Goal: Transaction & Acquisition: Purchase product/service

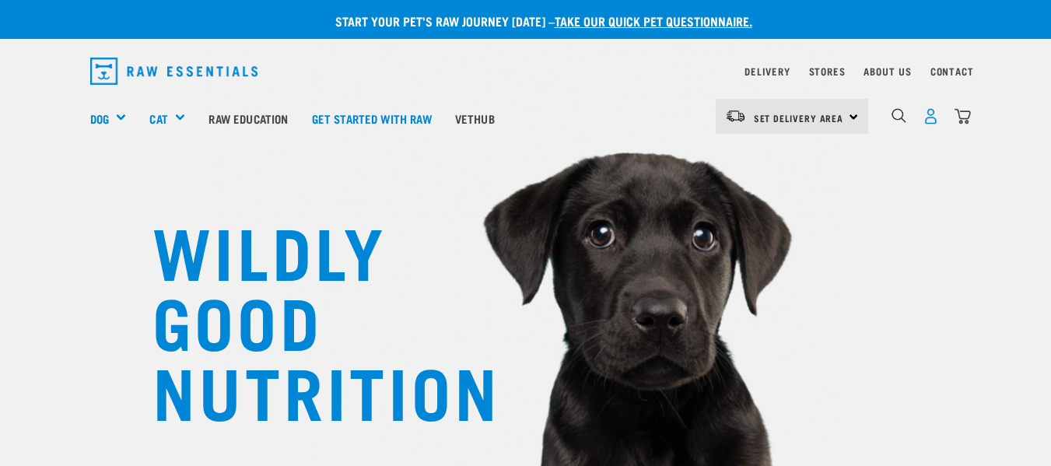
click at [929, 114] on img "dropdown navigation" at bounding box center [930, 116] width 16 height 16
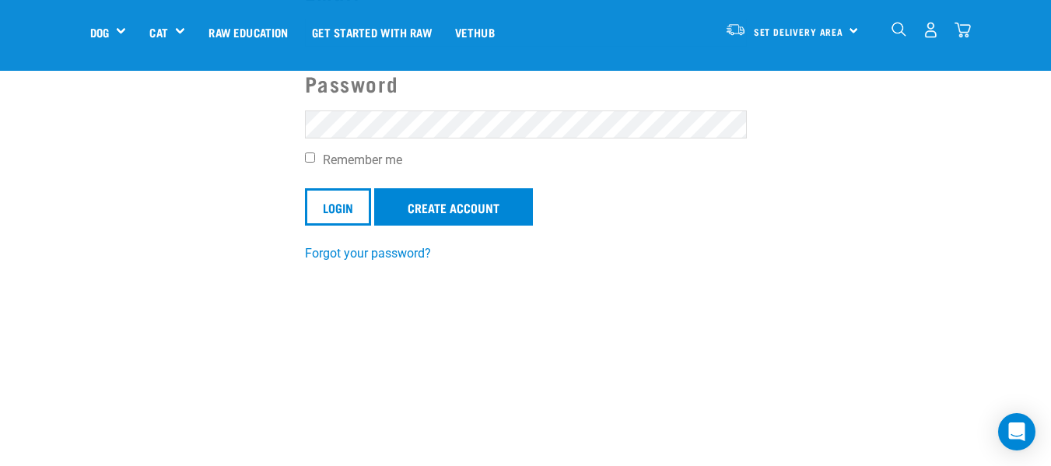
scroll to position [259, 0]
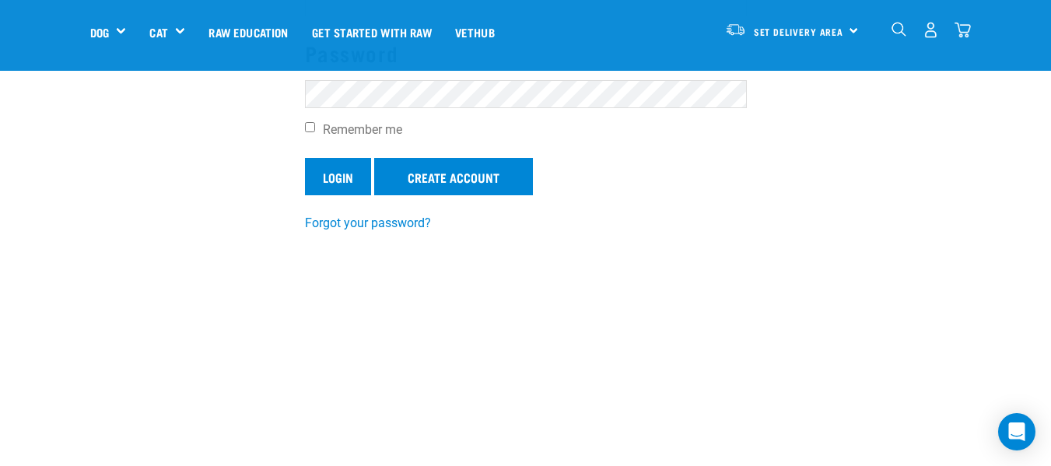
type input "teresa.maggie@xtra.co.nz"
click at [354, 179] on input "Login" at bounding box center [338, 176] width 66 height 37
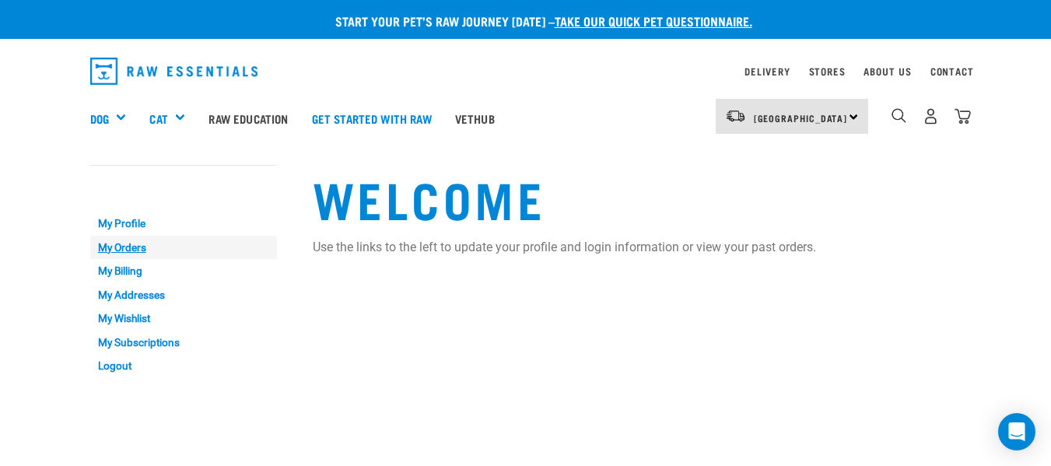
click at [124, 249] on link "My Orders" at bounding box center [183, 248] width 187 height 24
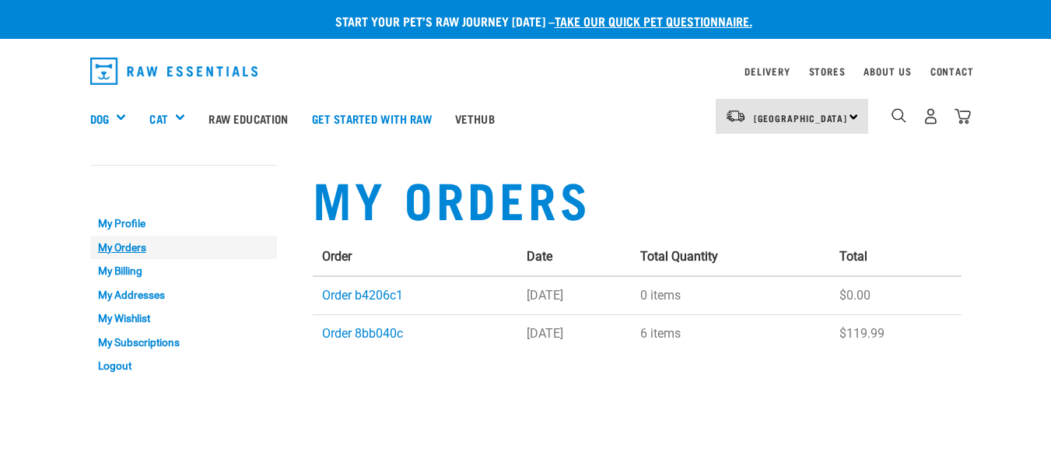
click at [131, 241] on link "My Orders" at bounding box center [183, 248] width 187 height 24
click at [819, 117] on div "[GEOGRAPHIC_DATA] [GEOGRAPHIC_DATA]" at bounding box center [792, 116] width 152 height 35
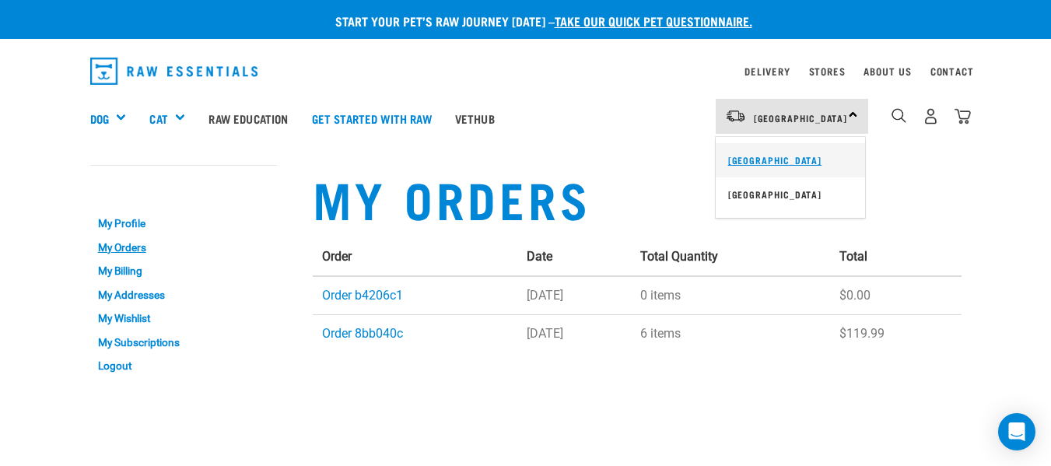
click at [775, 156] on link "[GEOGRAPHIC_DATA]" at bounding box center [790, 160] width 149 height 34
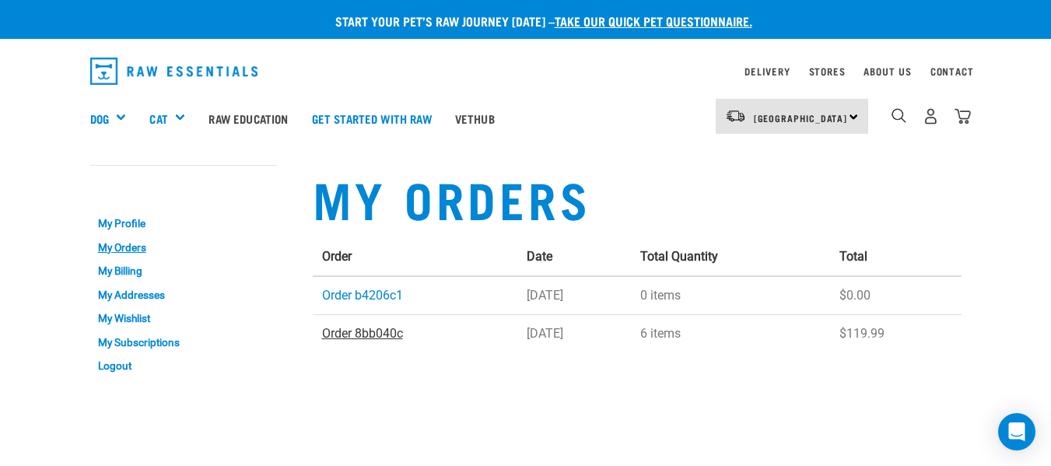
click at [387, 328] on link "Order 8bb040c" at bounding box center [362, 333] width 81 height 15
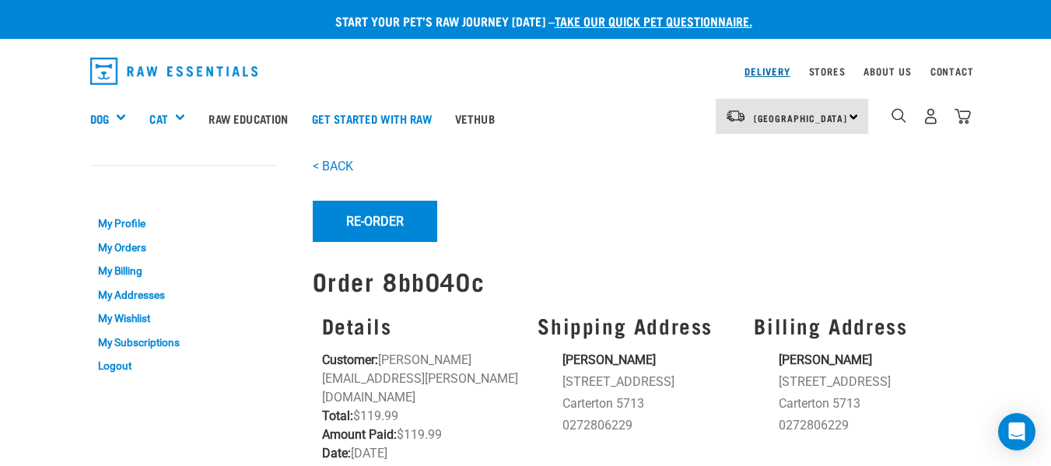
click at [767, 68] on link "Delivery" at bounding box center [766, 70] width 45 height 5
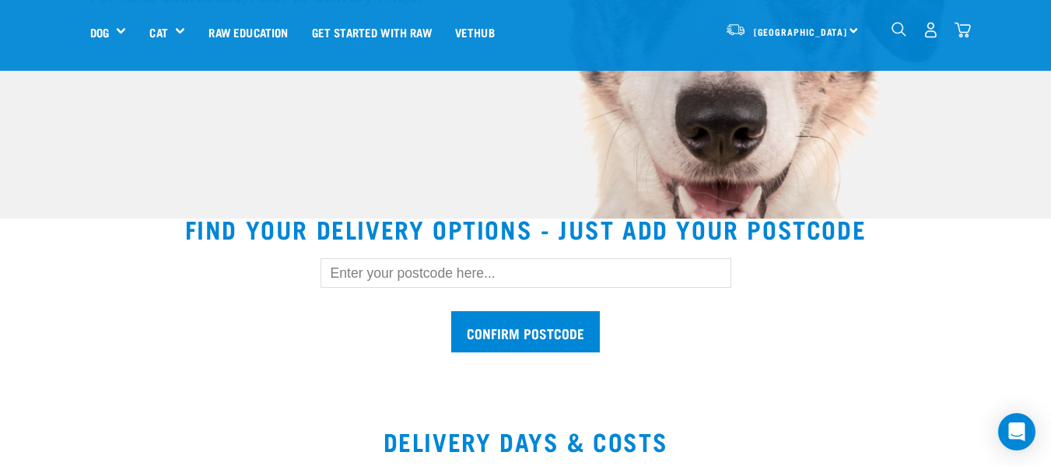
scroll to position [311, 0]
click at [366, 274] on input "text" at bounding box center [525, 272] width 411 height 30
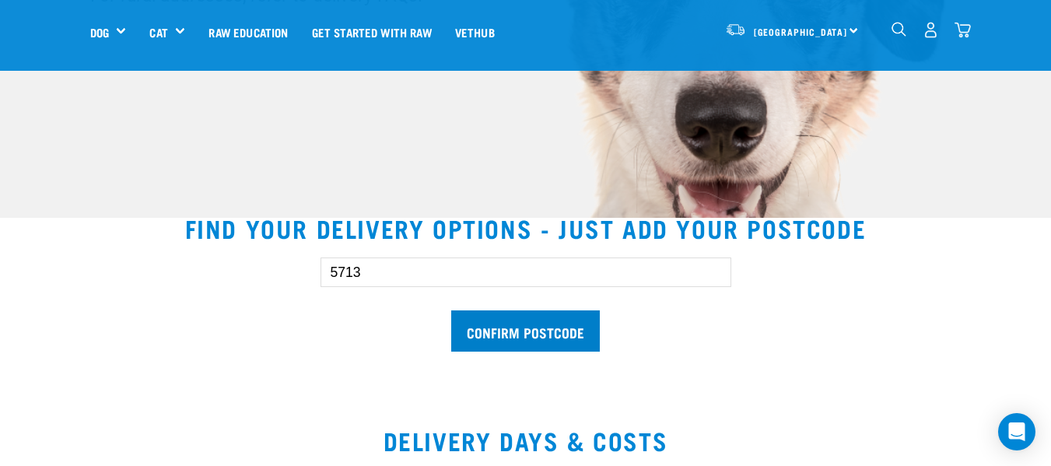
type input "5713"
click at [551, 327] on input "Confirm postcode" at bounding box center [525, 330] width 149 height 41
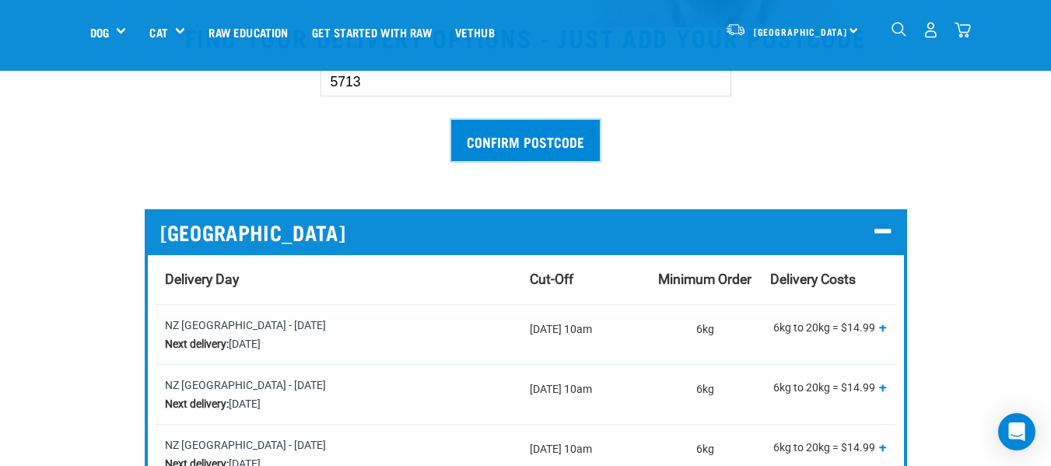
scroll to position [570, 0]
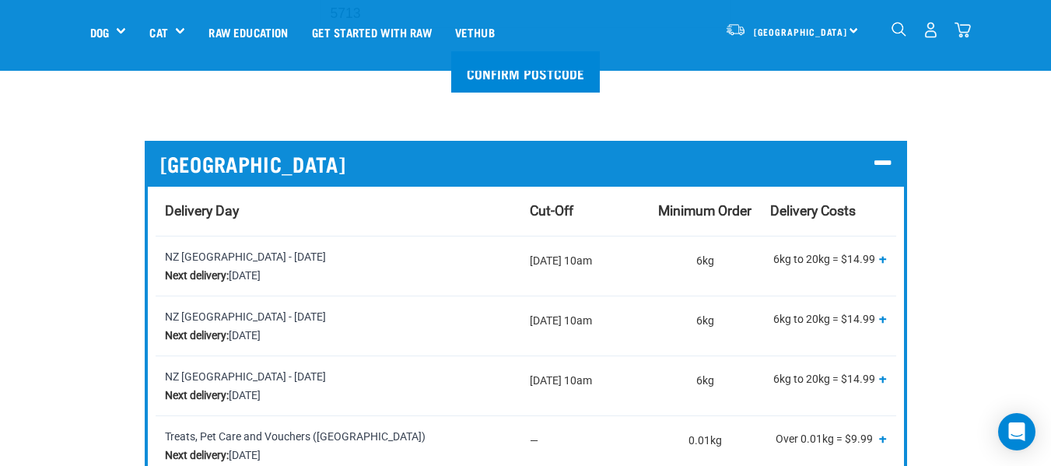
click at [881, 315] on span "+" at bounding box center [883, 318] width 8 height 16
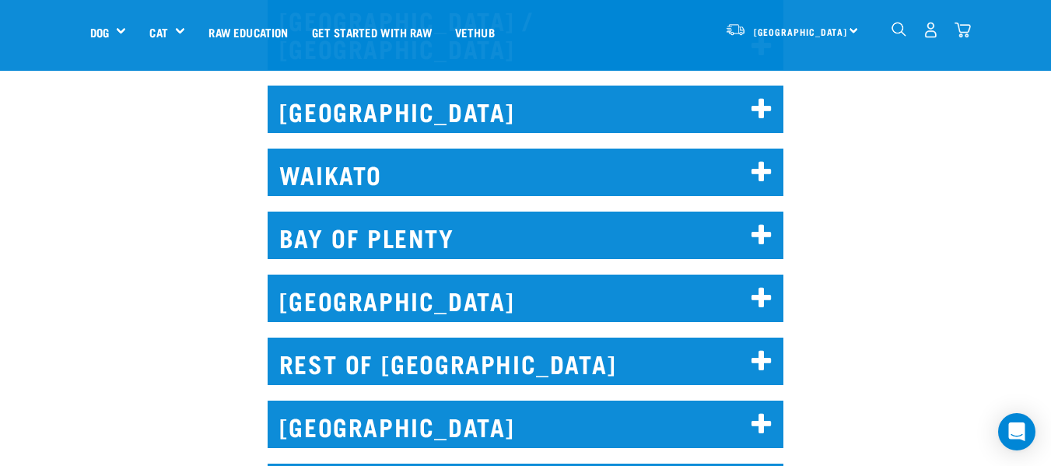
scroll to position [1244, 0]
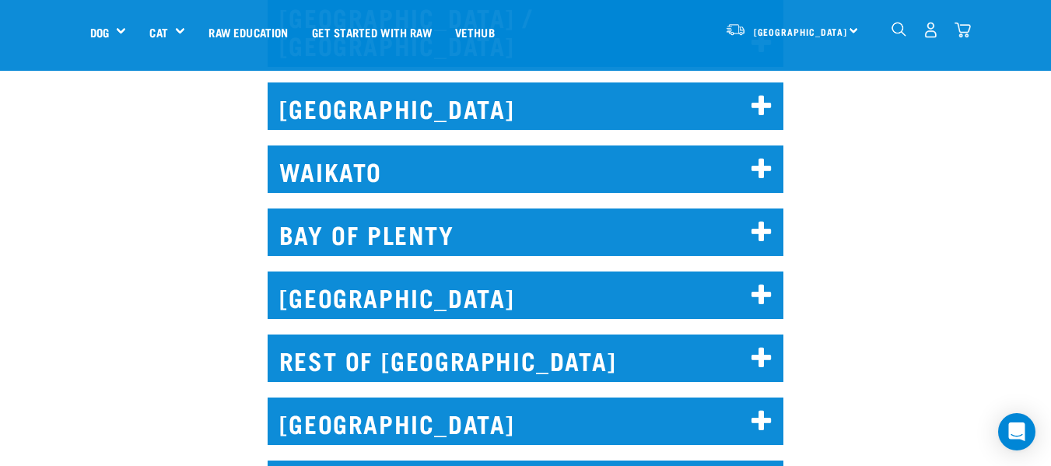
click at [767, 283] on icon at bounding box center [761, 295] width 21 height 25
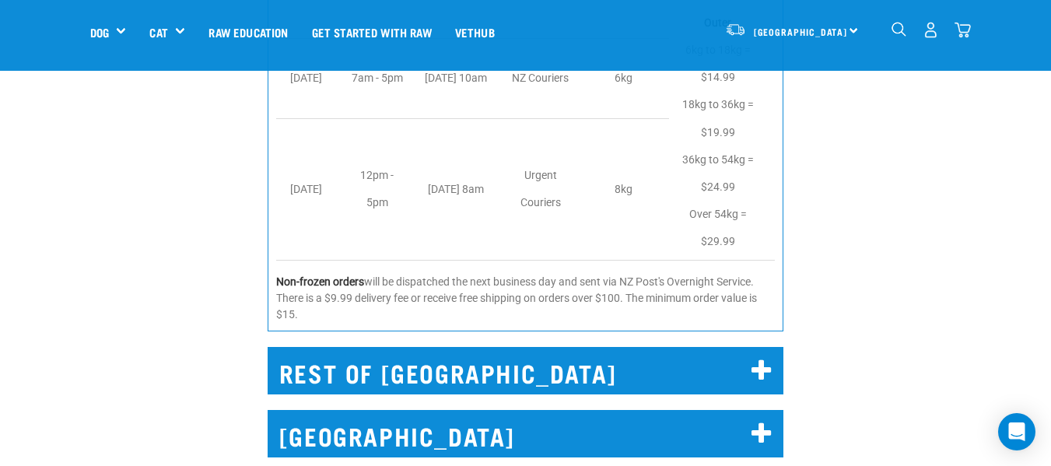
scroll to position [2074, 0]
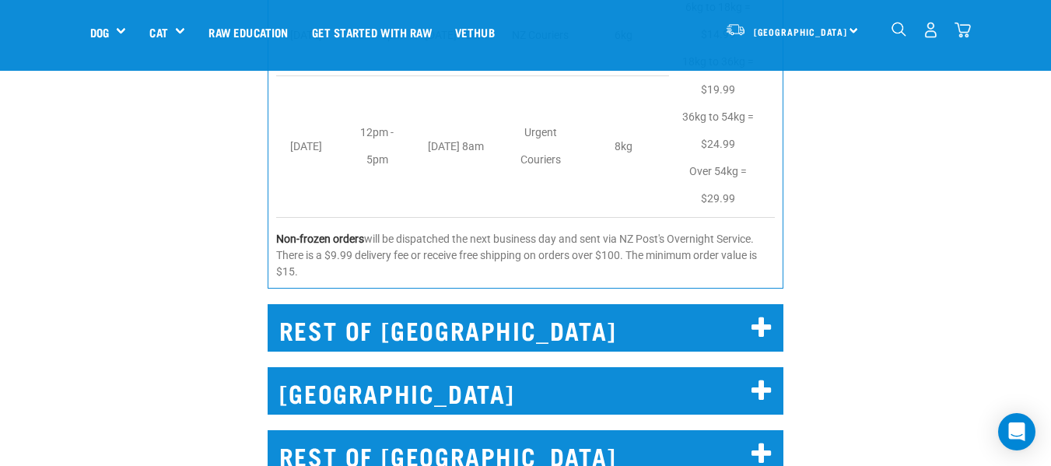
click at [761, 316] on icon at bounding box center [761, 328] width 21 height 25
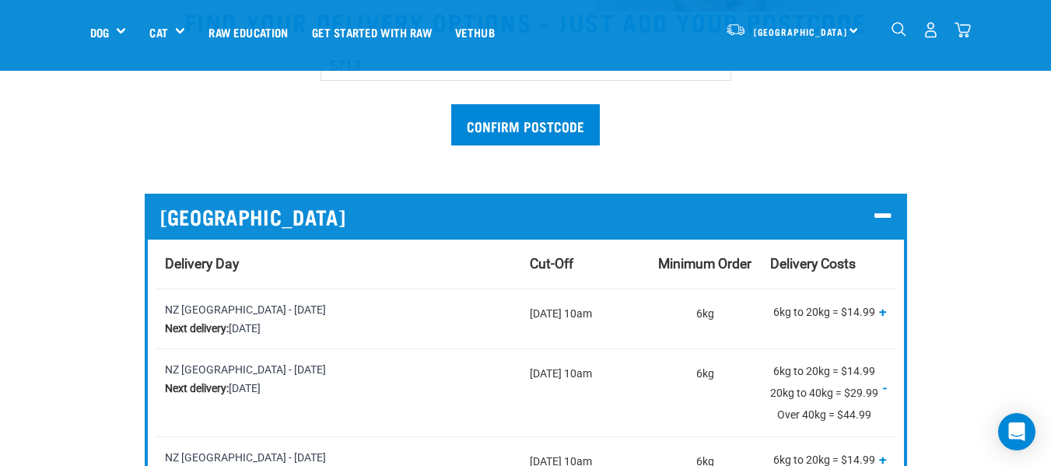
scroll to position [519, 0]
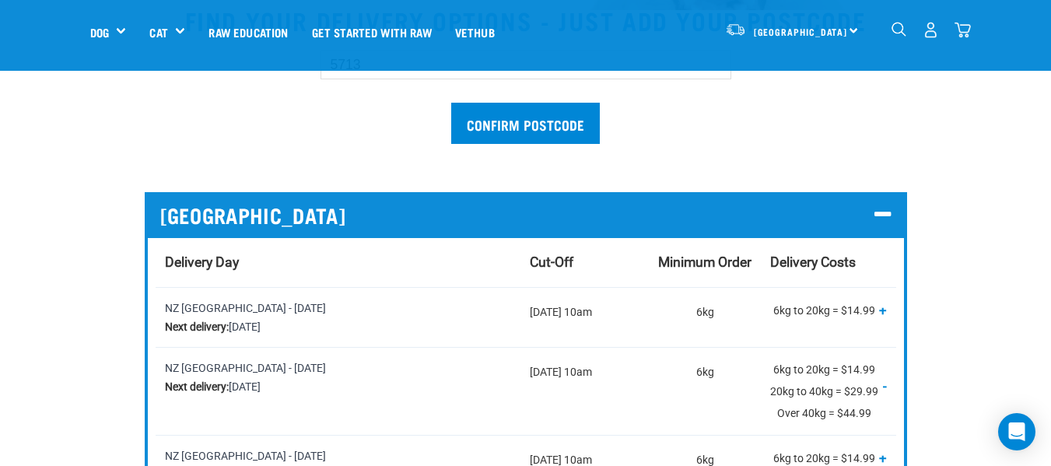
click at [877, 309] on p "6kg to 20kg = $14.99 20kg to 40kg = $29.99 Over 40kg = $44.99 + -" at bounding box center [828, 312] width 116 height 27
click at [879, 310] on span "+" at bounding box center [883, 310] width 8 height 16
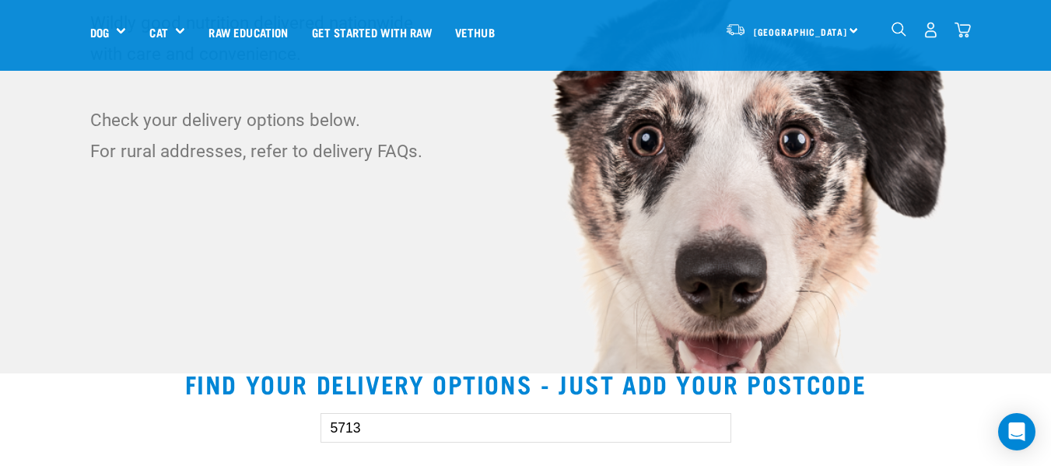
scroll to position [0, 0]
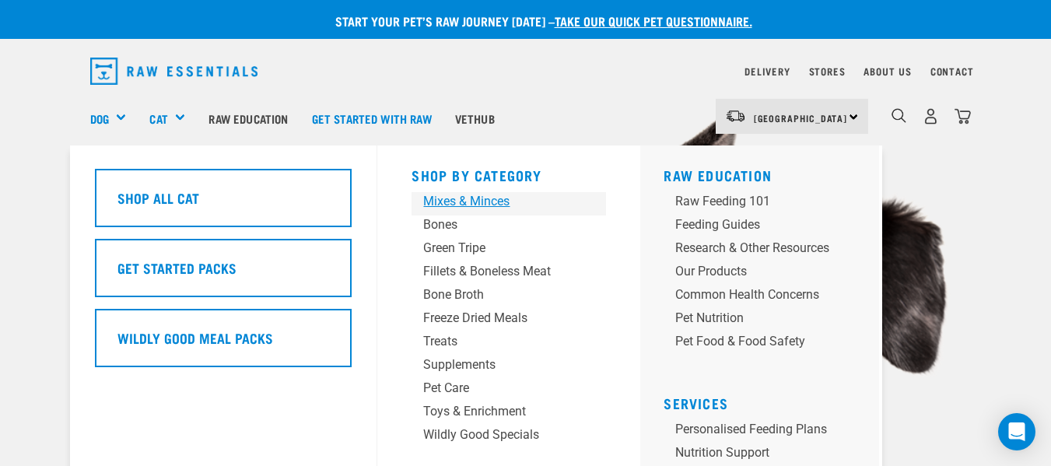
click at [498, 197] on div "Mixes & Minces" at bounding box center [495, 201] width 145 height 19
click at [488, 198] on div "Mixes & Minces" at bounding box center [495, 201] width 145 height 19
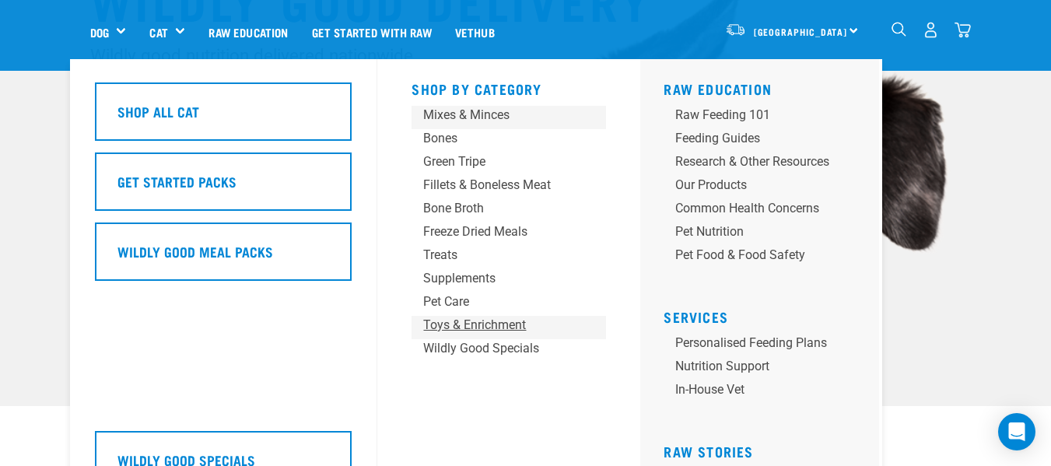
scroll to position [208, 0]
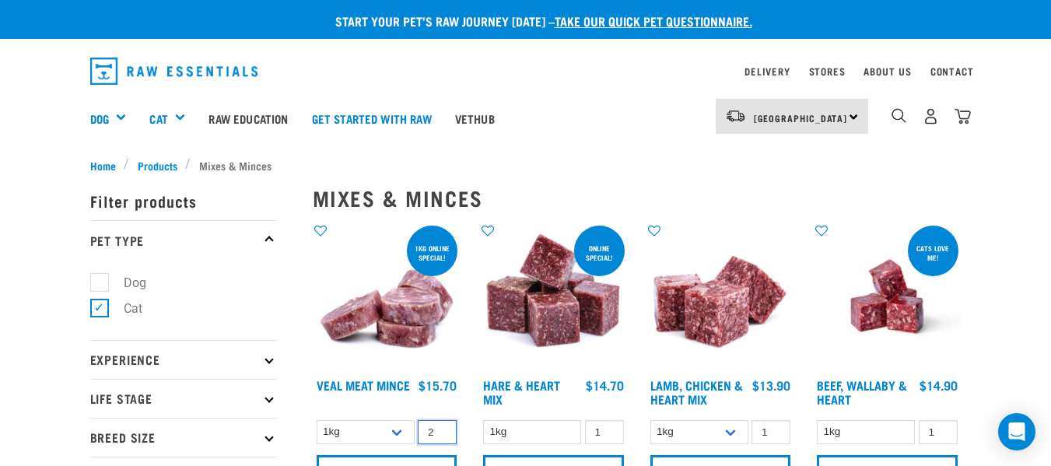
click at [439, 429] on input "2" at bounding box center [437, 432] width 39 height 24
click at [439, 428] on input "3" at bounding box center [437, 432] width 39 height 24
click at [439, 428] on input "4" at bounding box center [437, 432] width 39 height 24
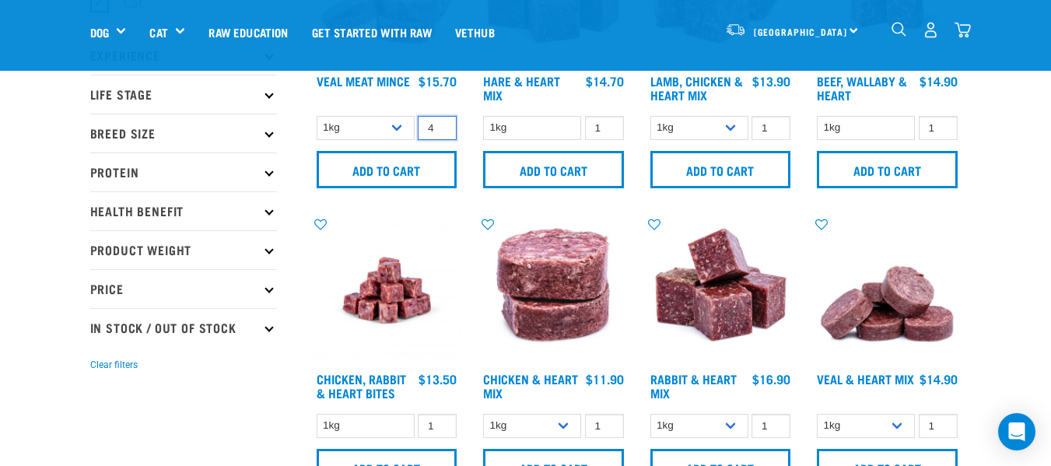
scroll to position [156, 0]
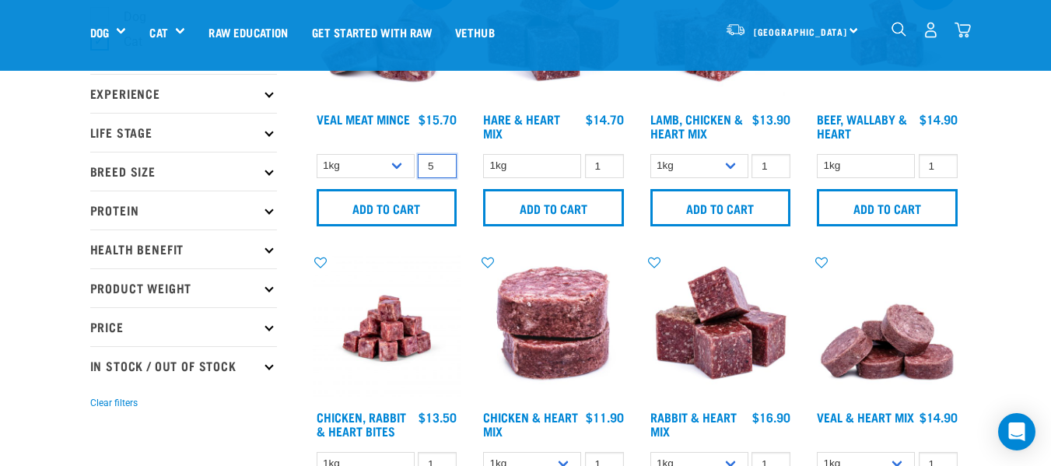
click at [443, 163] on input "5" at bounding box center [437, 166] width 39 height 24
type input "6"
click at [443, 163] on input "6" at bounding box center [437, 166] width 39 height 24
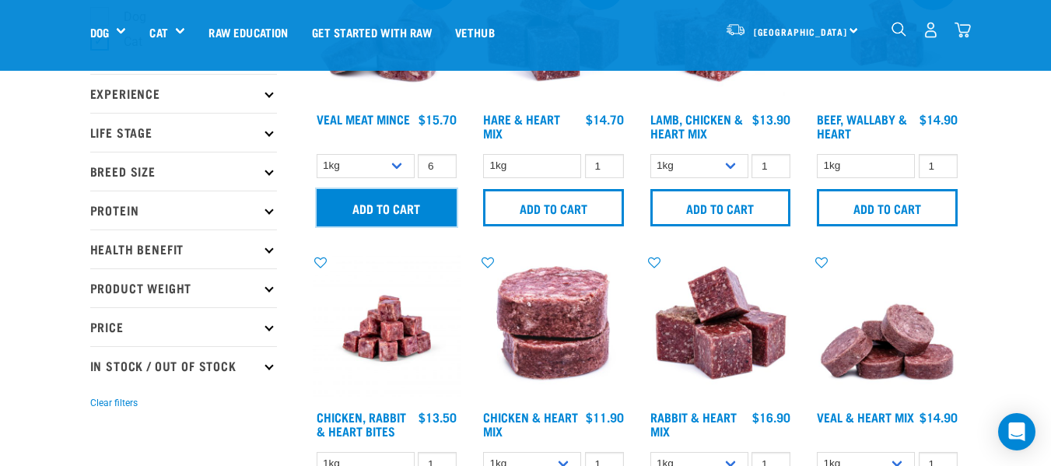
click at [411, 202] on input "Add to cart" at bounding box center [387, 207] width 141 height 37
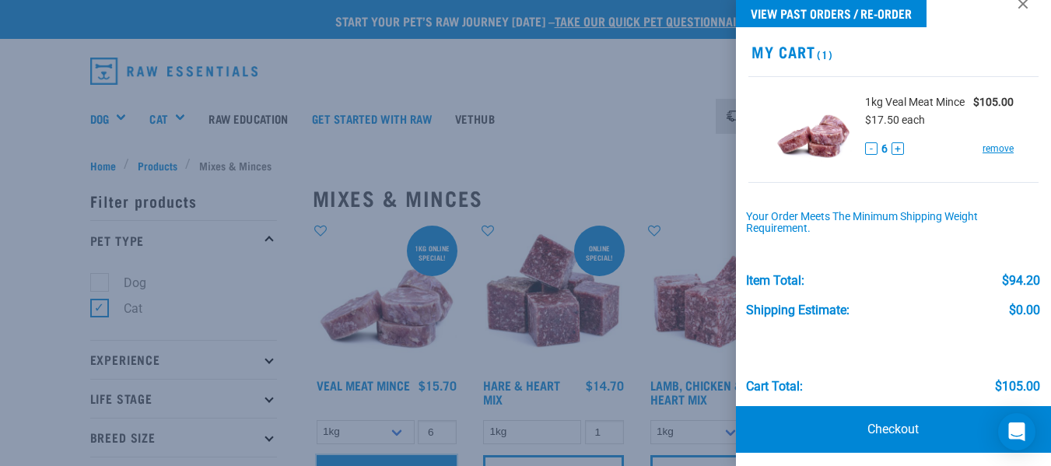
scroll to position [37, 0]
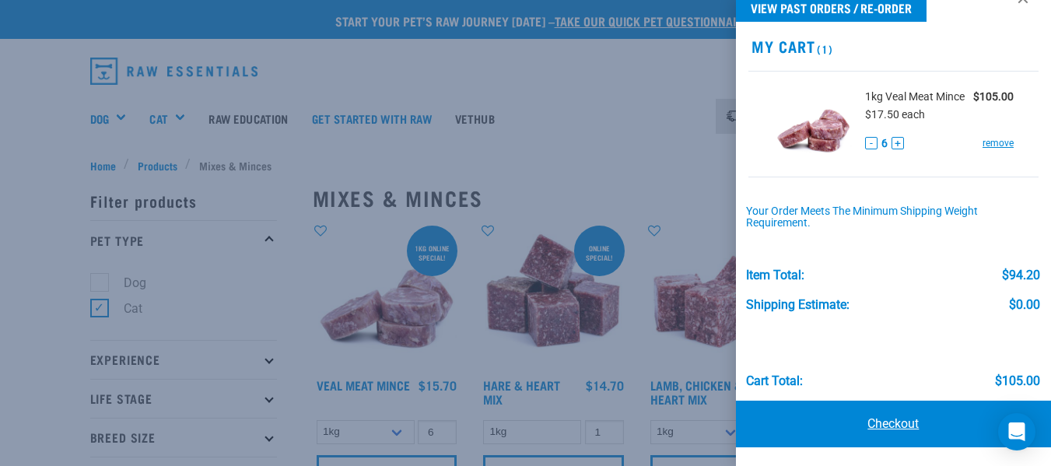
click at [880, 421] on link "Checkout" at bounding box center [893, 424] width 315 height 47
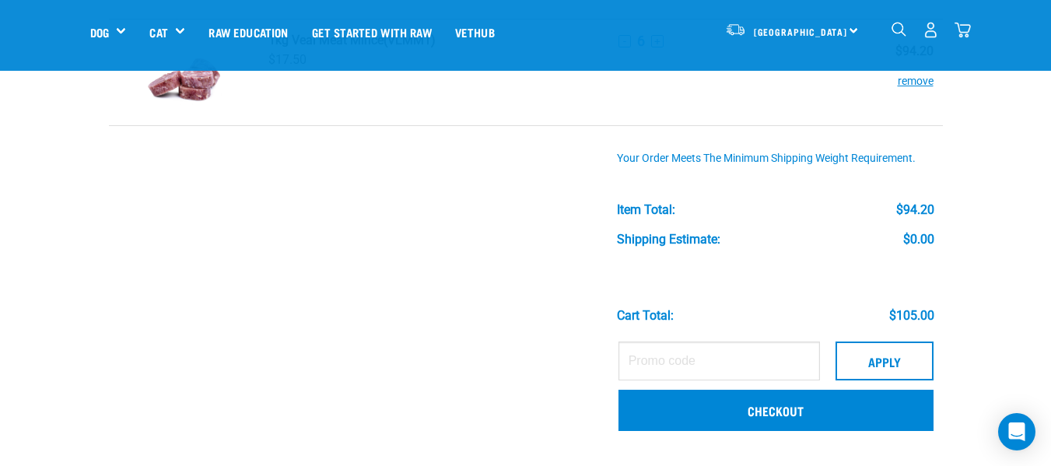
scroll to position [120, 0]
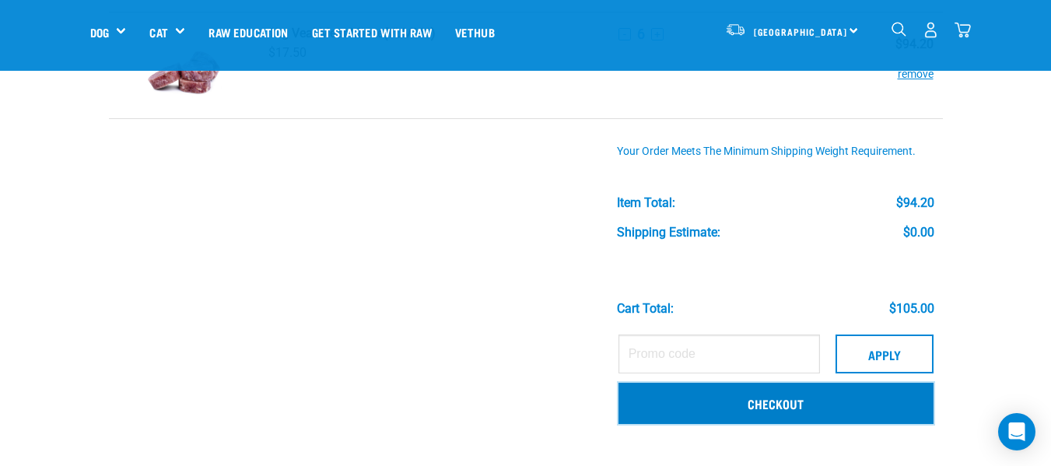
click at [749, 405] on link "Checkout" at bounding box center [775, 403] width 315 height 40
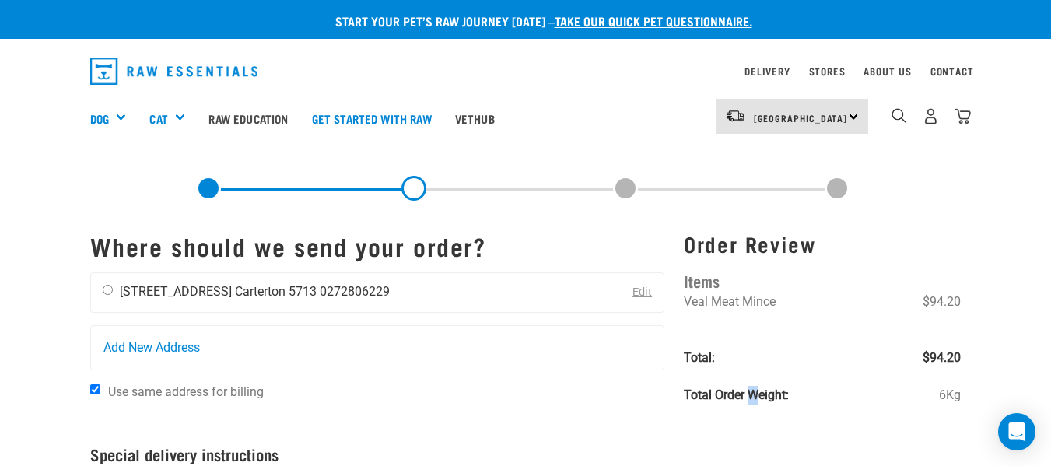
click at [107, 294] on input "radio" at bounding box center [108, 290] width 10 height 10
radio input "true"
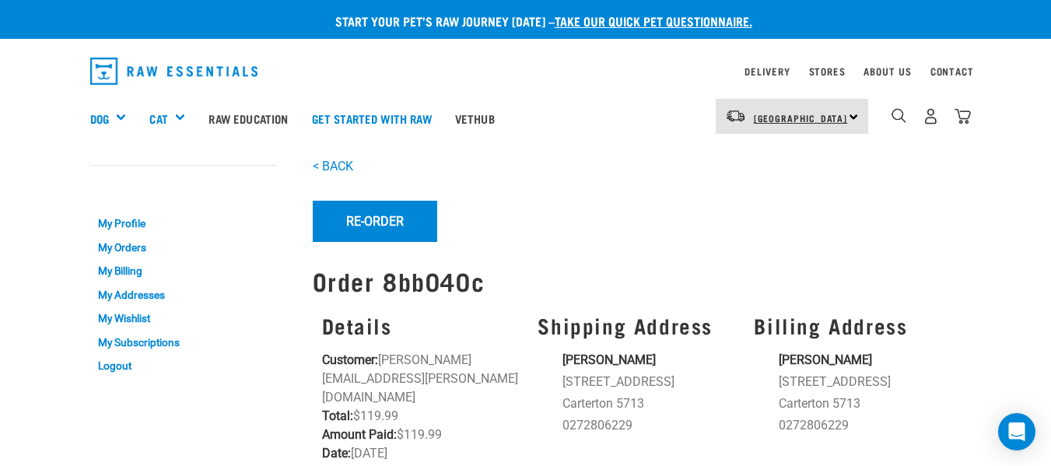
click at [760, 118] on span "[GEOGRAPHIC_DATA]" at bounding box center [801, 117] width 94 height 5
click at [761, 156] on link "[GEOGRAPHIC_DATA]" at bounding box center [790, 160] width 149 height 34
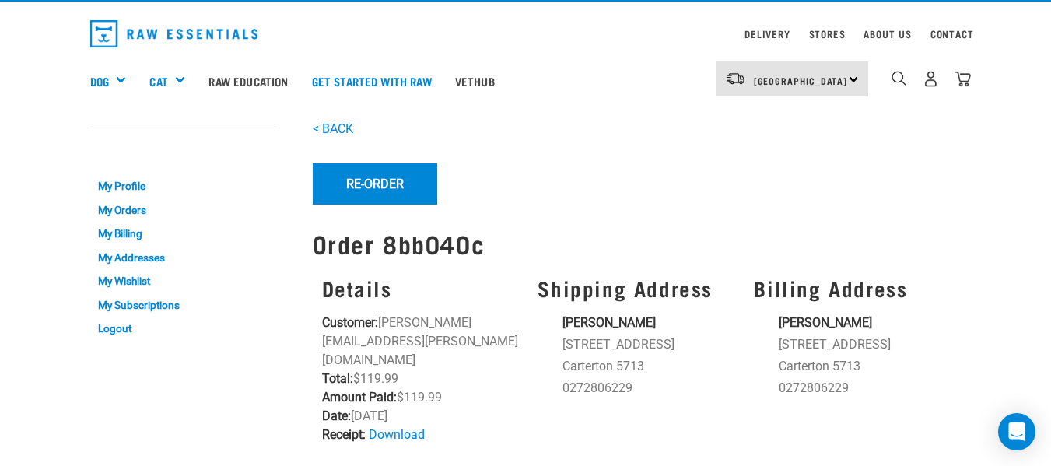
scroll to position [206, 0]
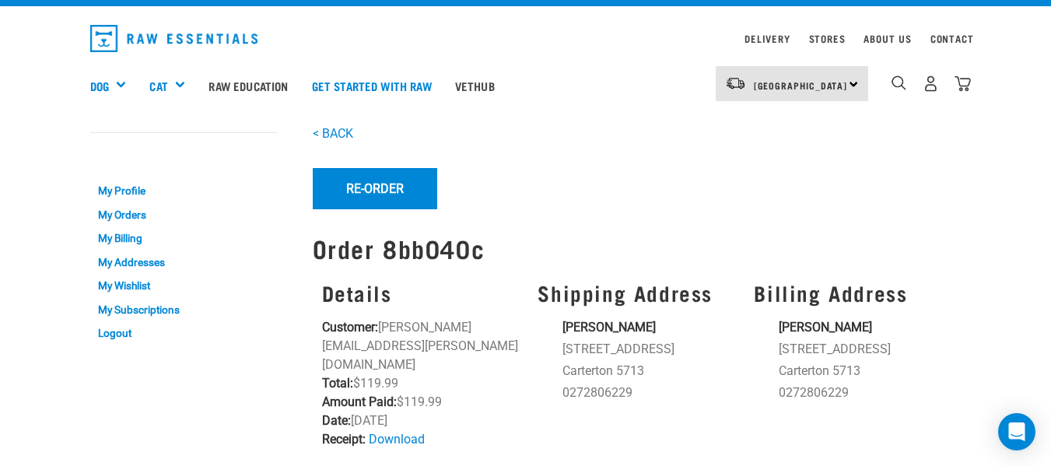
scroll to position [35, 0]
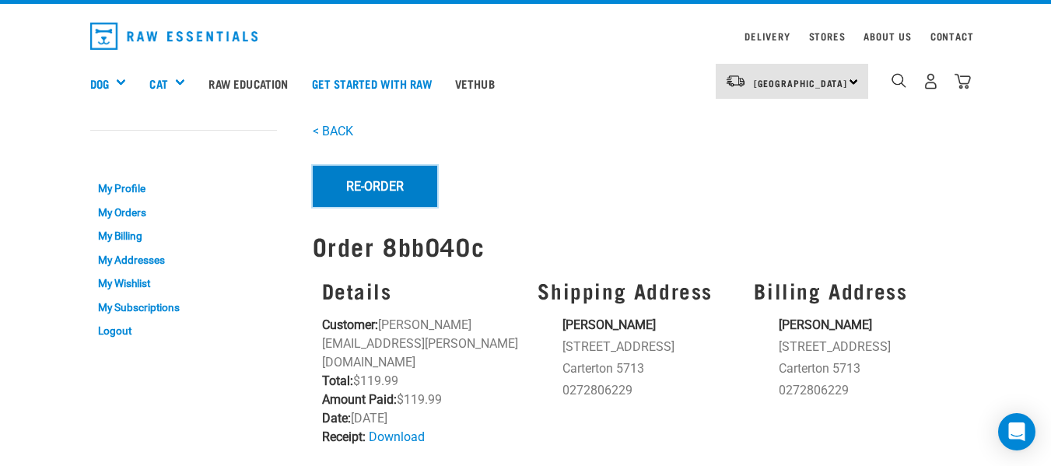
click at [369, 185] on button "Re-Order" at bounding box center [375, 186] width 124 height 40
click at [963, 79] on img "dropdown navigation" at bounding box center [962, 81] width 16 height 16
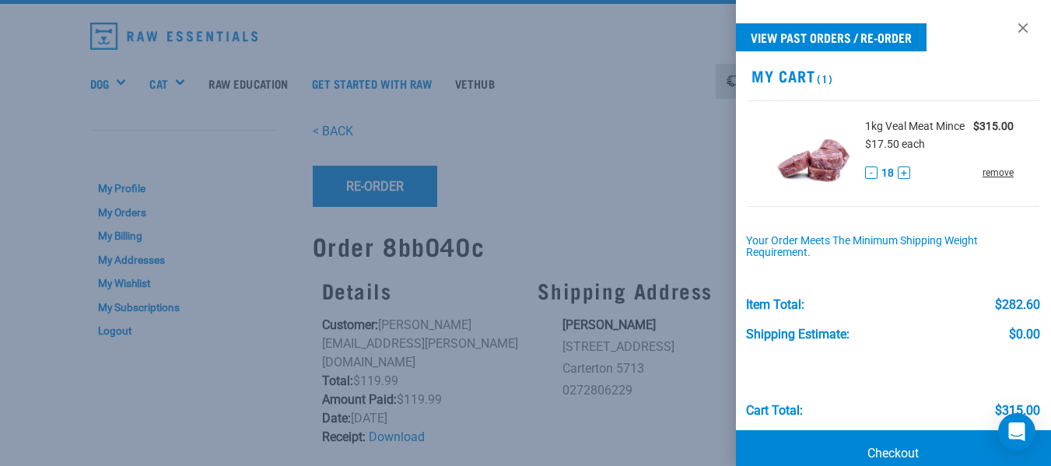
click at [987, 180] on link "remove" at bounding box center [997, 173] width 31 height 14
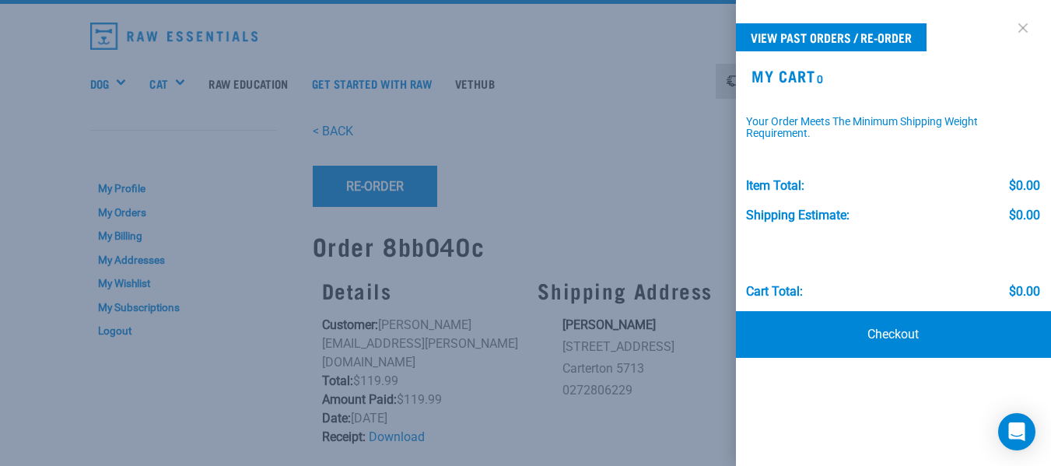
click at [1025, 28] on link at bounding box center [1022, 28] width 25 height 25
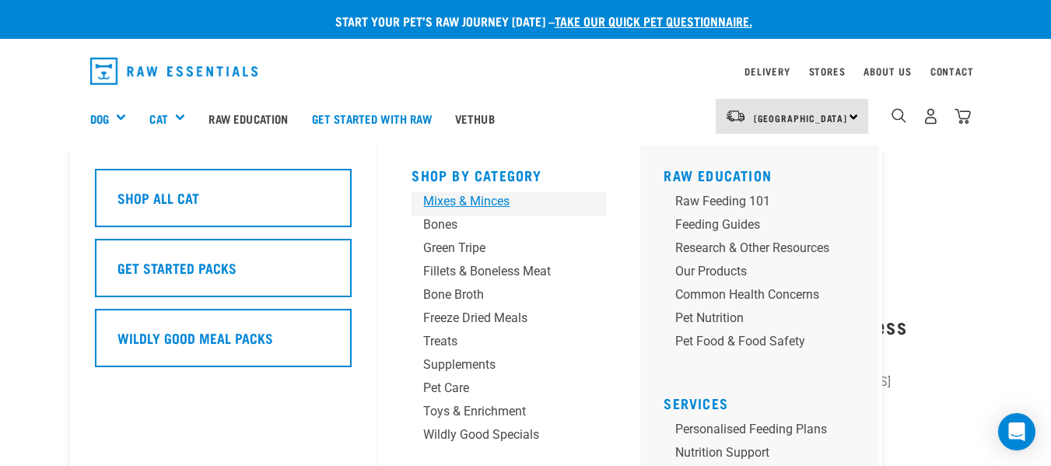
click at [437, 201] on div "Mixes & Minces" at bounding box center [495, 201] width 145 height 19
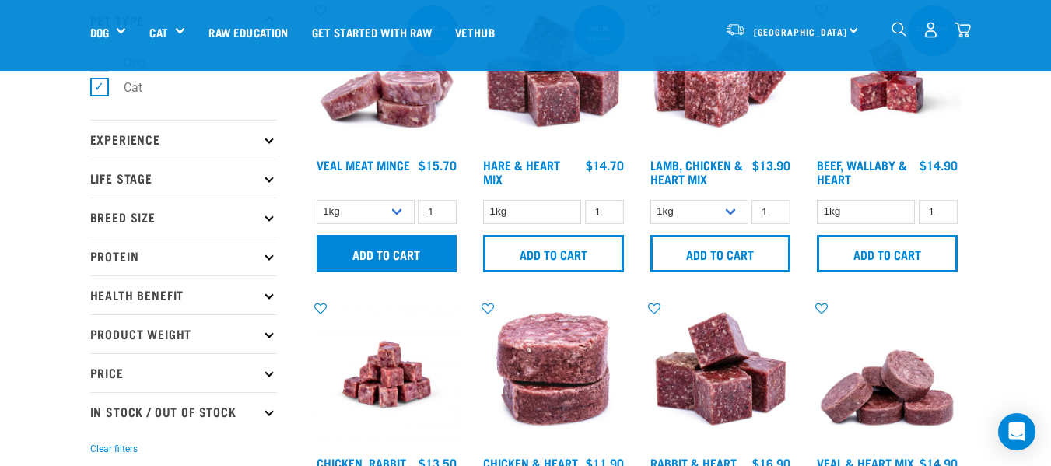
scroll to position [103, 0]
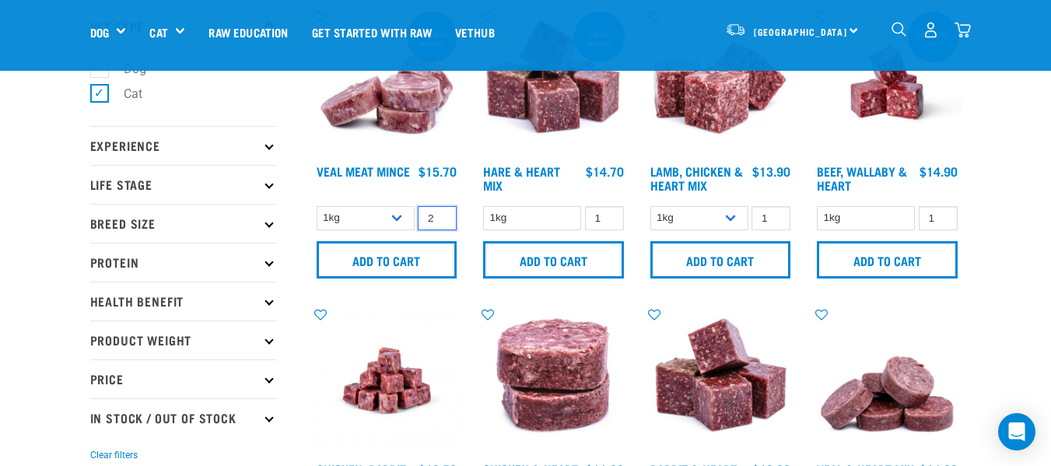
click at [448, 217] on input "2" at bounding box center [437, 218] width 39 height 24
click at [439, 213] on input "3" at bounding box center [437, 218] width 39 height 24
click at [439, 213] on input "4" at bounding box center [437, 218] width 39 height 24
click at [439, 213] on input "5" at bounding box center [437, 218] width 39 height 24
type input "6"
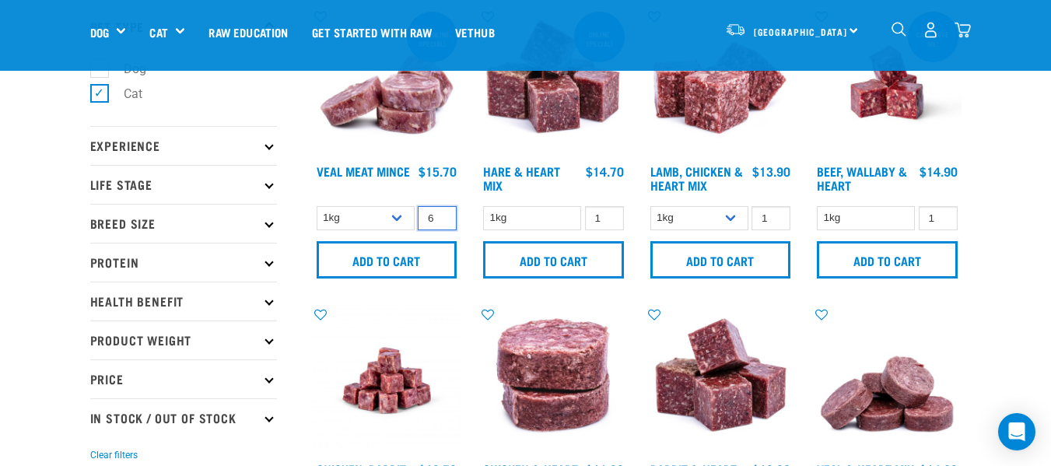
click at [439, 213] on input "6" at bounding box center [437, 218] width 39 height 24
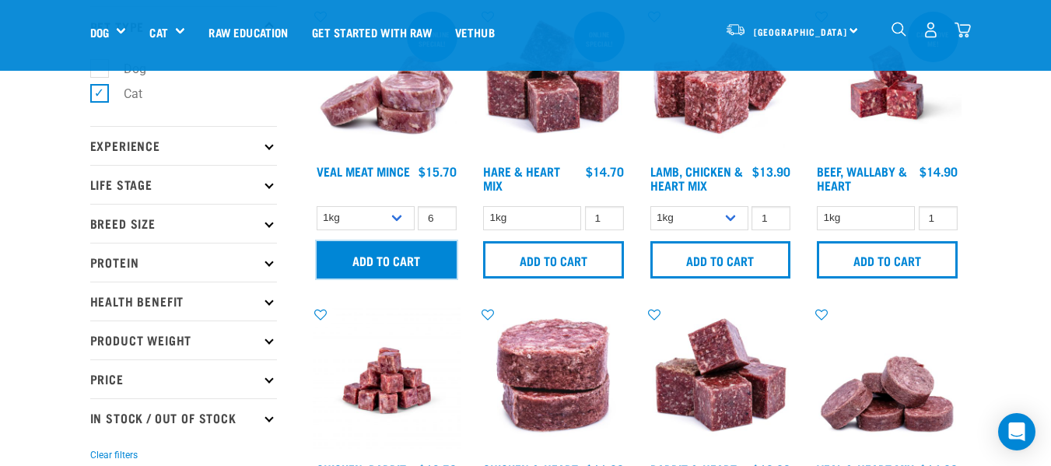
click at [408, 254] on input "Add to cart" at bounding box center [387, 259] width 141 height 37
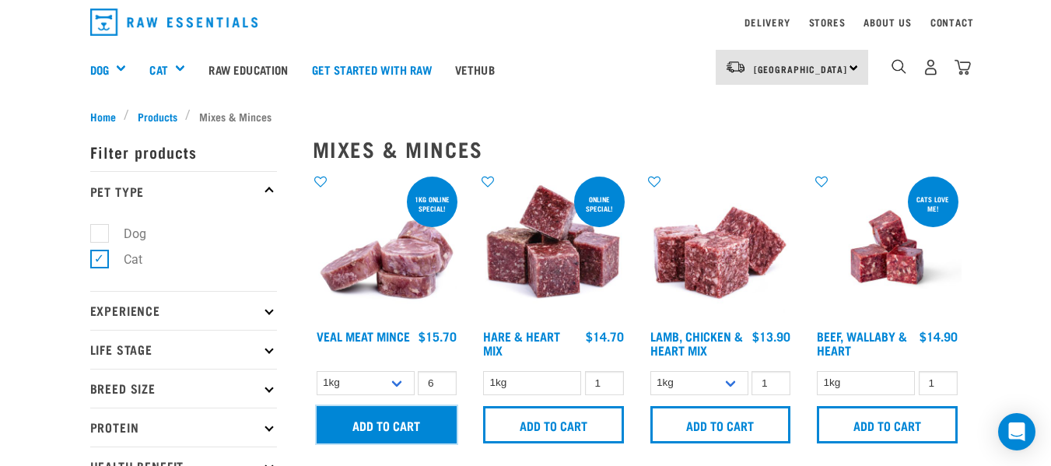
scroll to position [0, 0]
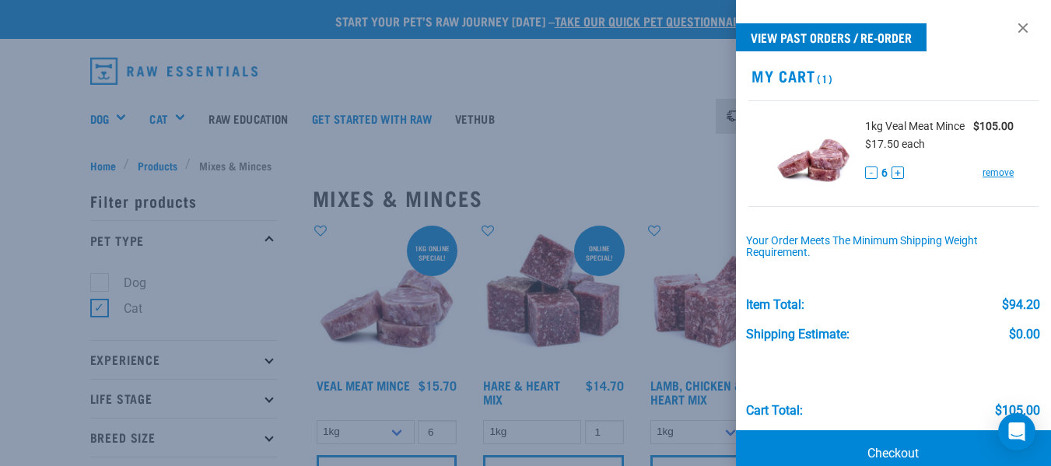
click at [1010, 26] on link at bounding box center [1022, 28] width 25 height 25
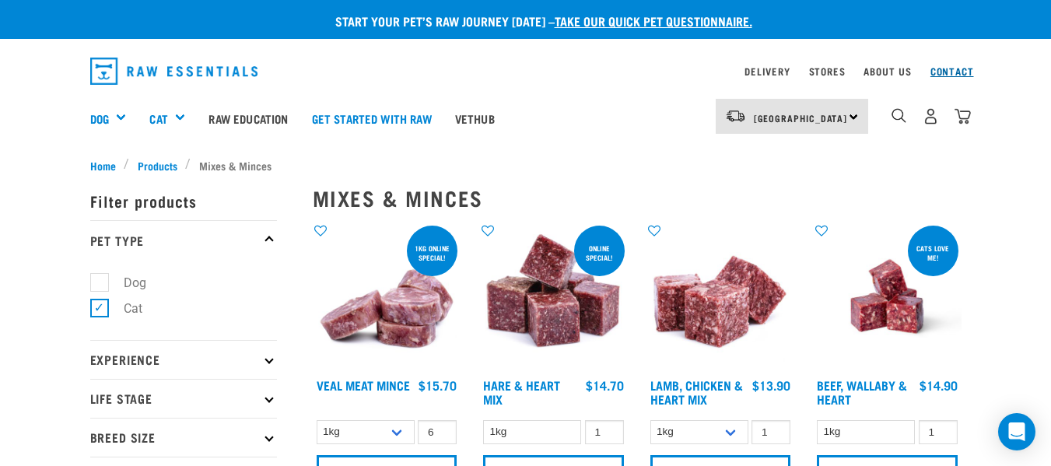
click at [938, 73] on link "Contact" at bounding box center [952, 70] width 44 height 5
click at [954, 68] on link "Contact" at bounding box center [952, 70] width 44 height 5
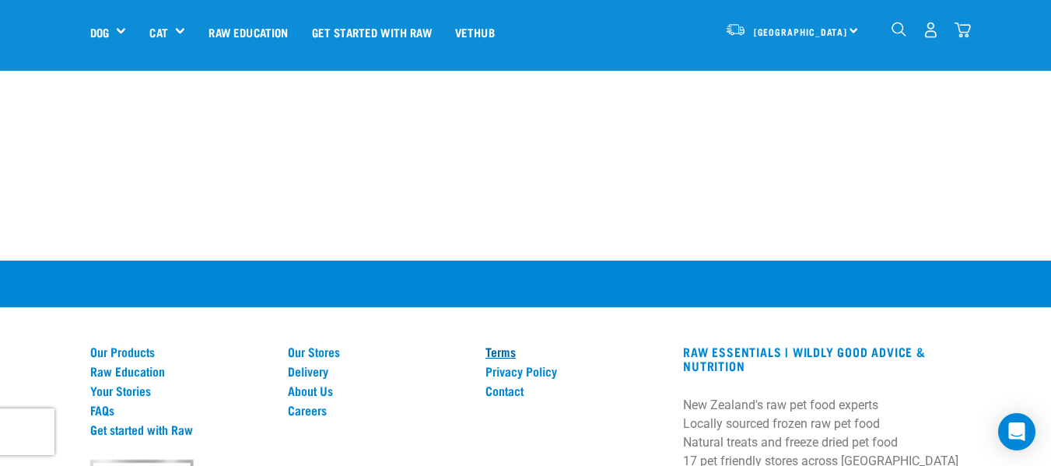
scroll to position [904, 0]
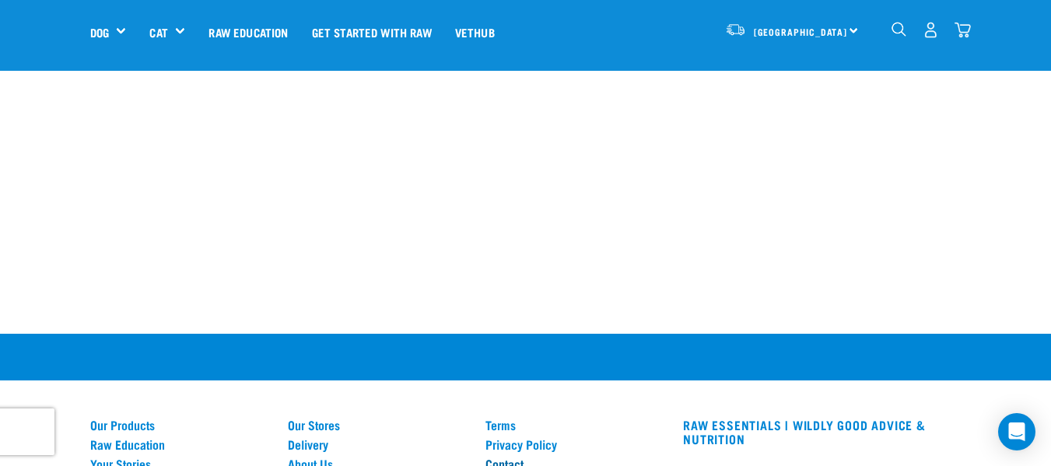
click at [504, 457] on link "Contact" at bounding box center [574, 464] width 179 height 14
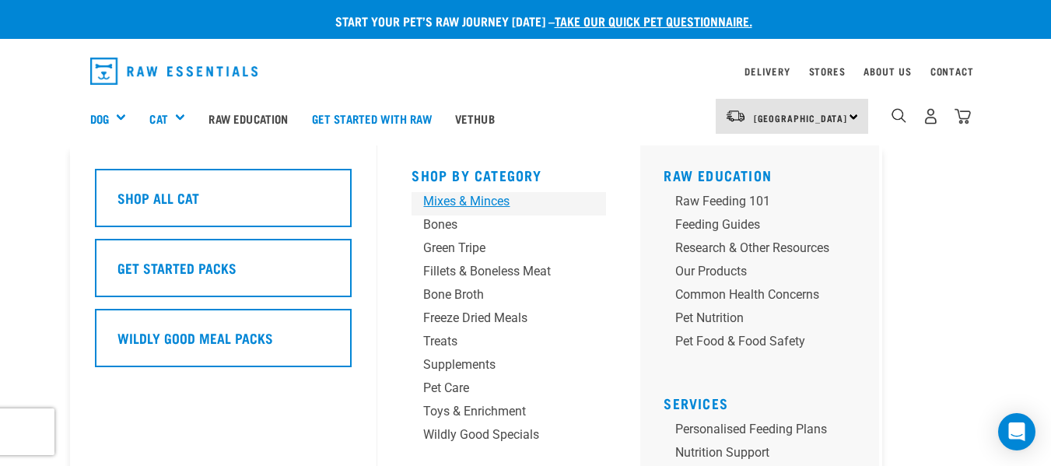
click at [495, 195] on div "Mixes & Minces" at bounding box center [495, 201] width 145 height 19
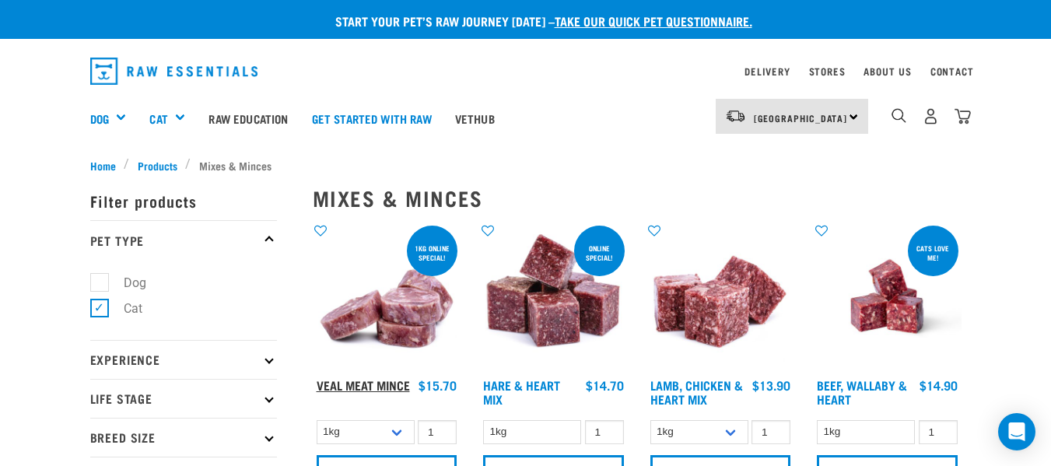
click at [373, 381] on link "Veal Meat Mince" at bounding box center [363, 384] width 93 height 7
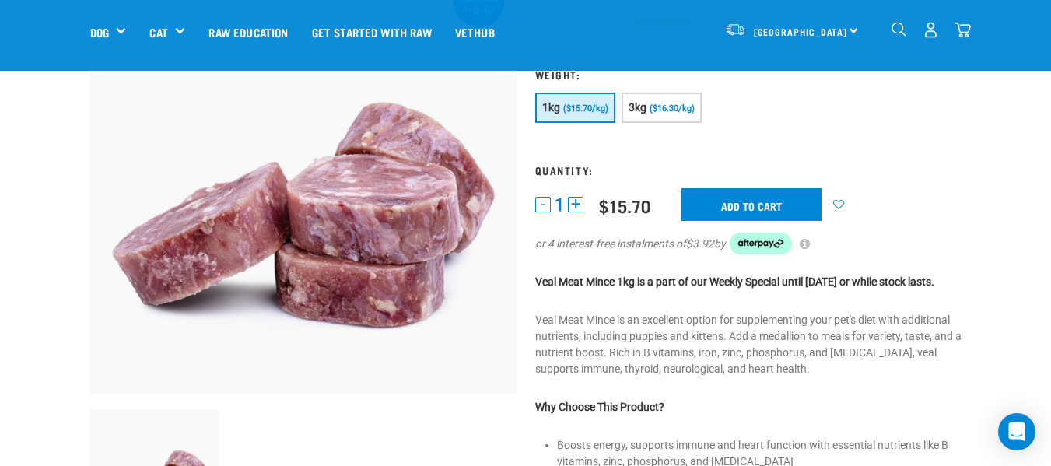
scroll to position [128, 0]
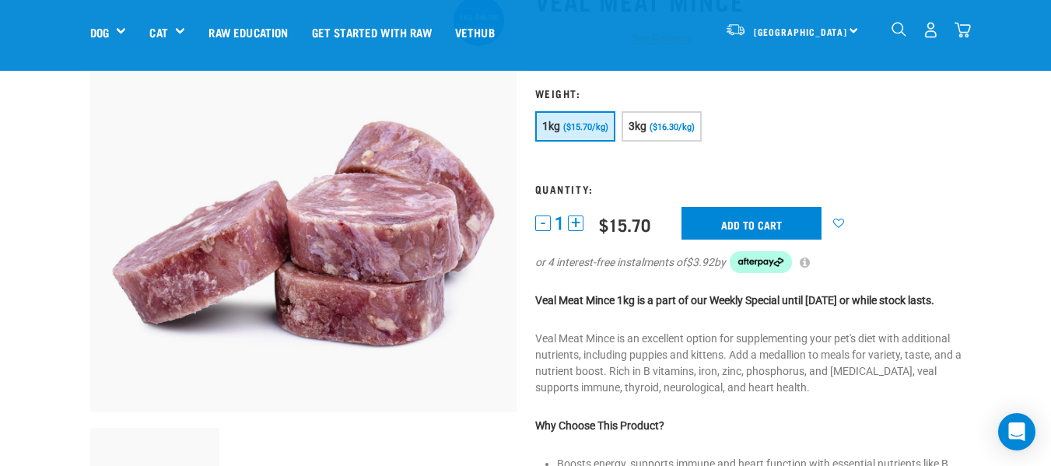
click at [574, 222] on button "+" at bounding box center [576, 223] width 16 height 16
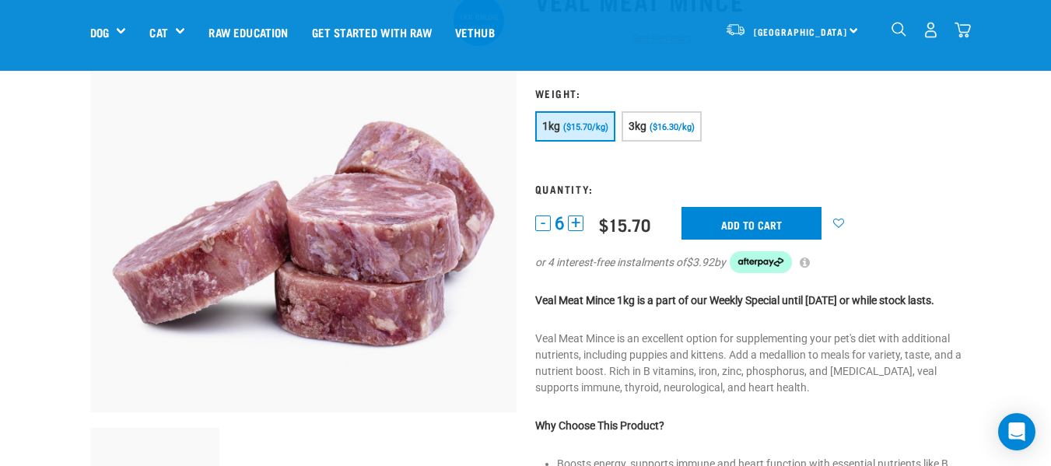
click at [574, 222] on button "+" at bounding box center [576, 223] width 16 height 16
click at [544, 220] on button "-" at bounding box center [543, 223] width 16 height 16
click at [736, 219] on input "Add to cart" at bounding box center [751, 223] width 140 height 33
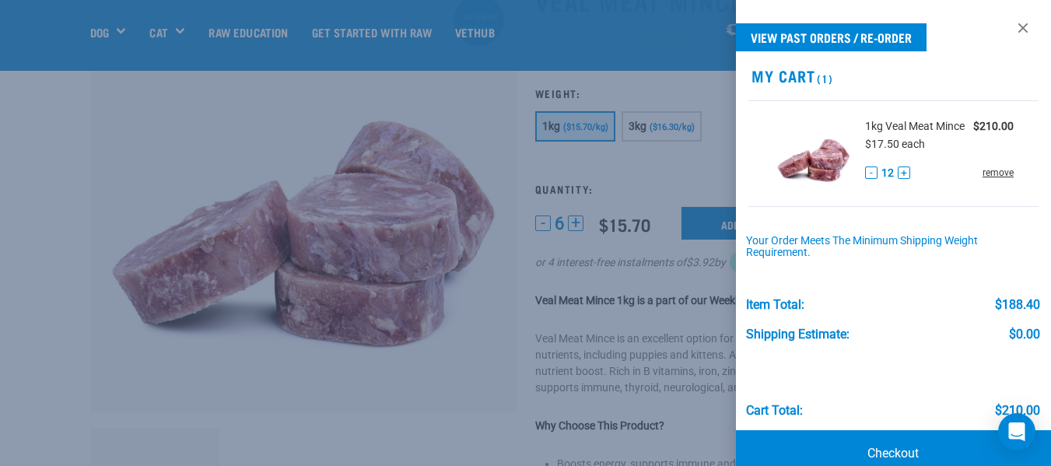
click at [982, 177] on link "remove" at bounding box center [997, 173] width 31 height 14
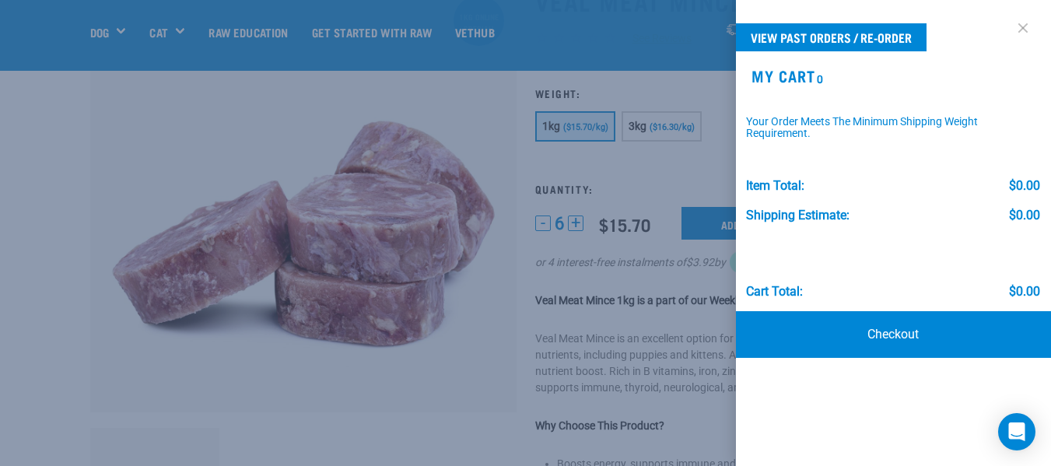
click at [1025, 26] on link at bounding box center [1022, 28] width 25 height 25
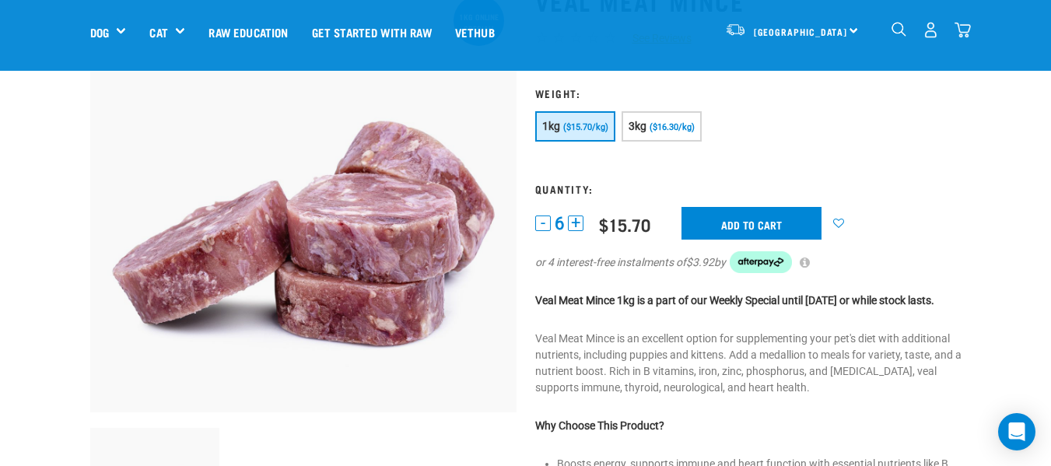
click at [548, 225] on button "-" at bounding box center [543, 223] width 16 height 16
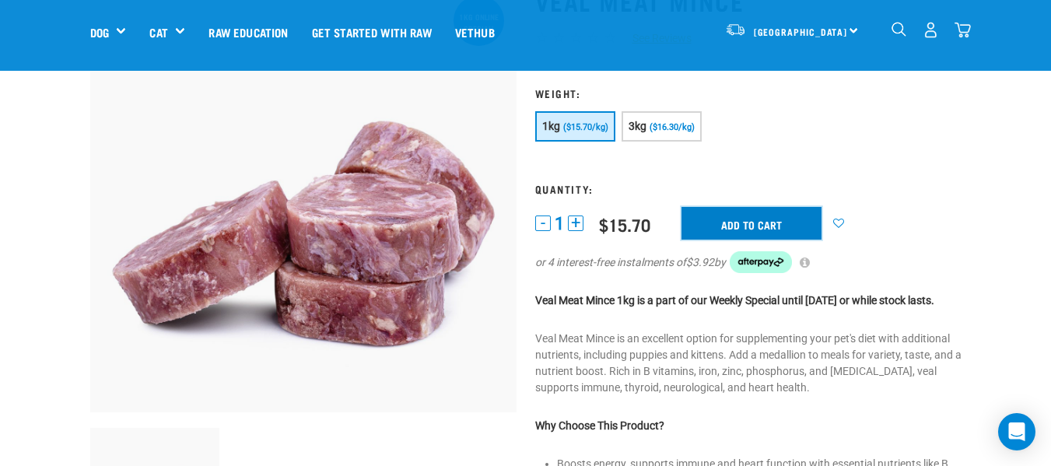
click at [730, 224] on input "Add to cart" at bounding box center [751, 223] width 140 height 33
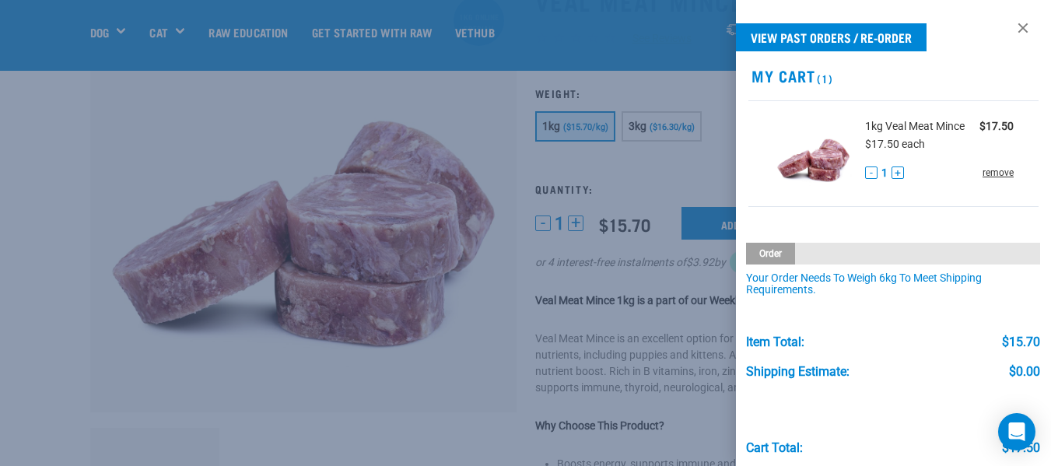
click at [982, 170] on link "remove" at bounding box center [997, 173] width 31 height 14
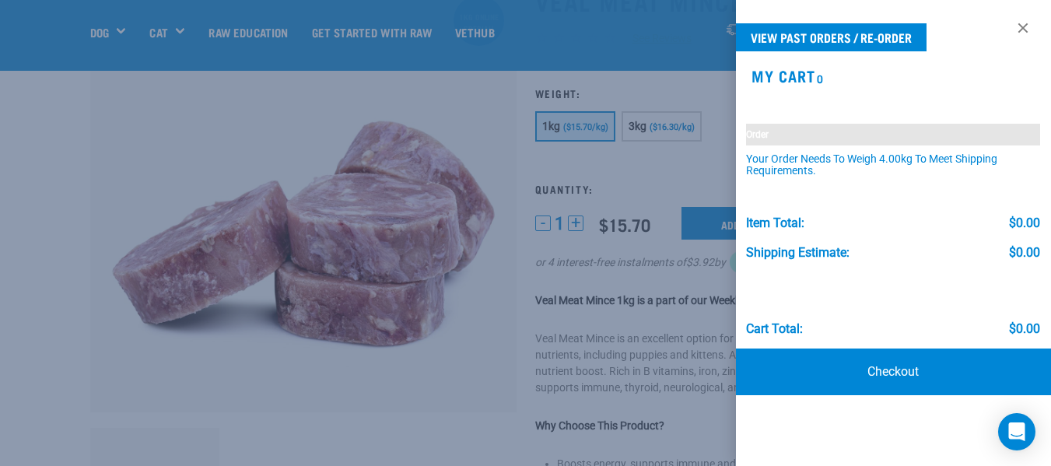
click at [980, 170] on div "Order weight: 0.00kg Your order needs to weigh 4.00kg to meet shipping requirem…" at bounding box center [893, 139] width 294 height 78
click at [1024, 26] on link at bounding box center [1022, 28] width 25 height 25
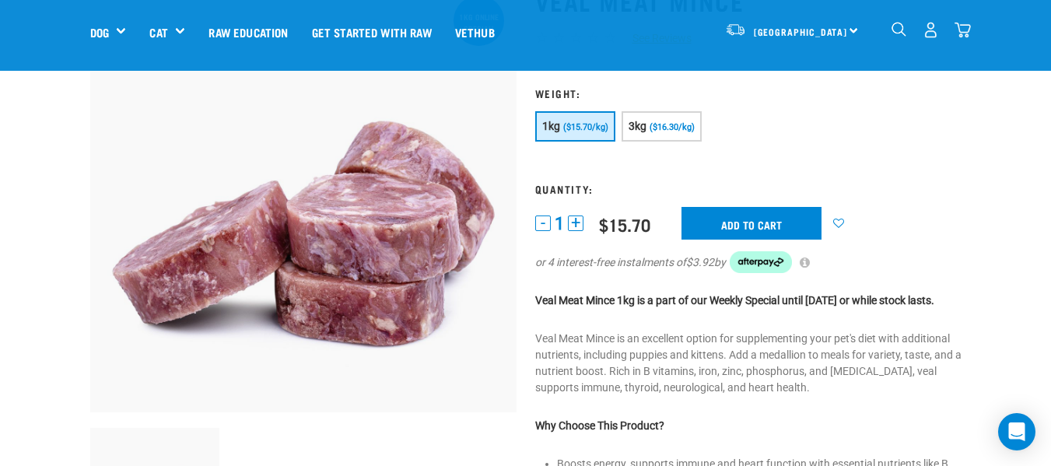
click at [956, 309] on p "Veal Meat Mince 1kg is a part of our Weekly Special until September 7th or whil…" at bounding box center [748, 300] width 426 height 16
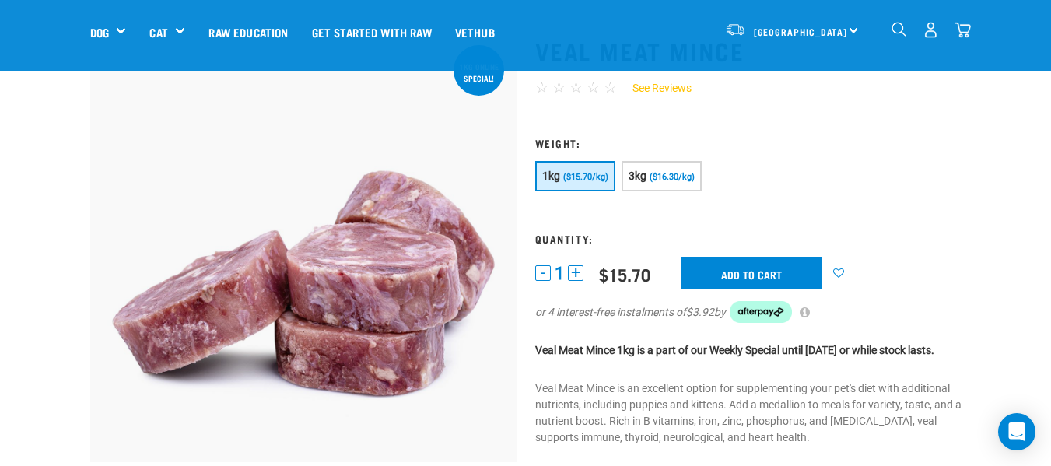
scroll to position [208, 0]
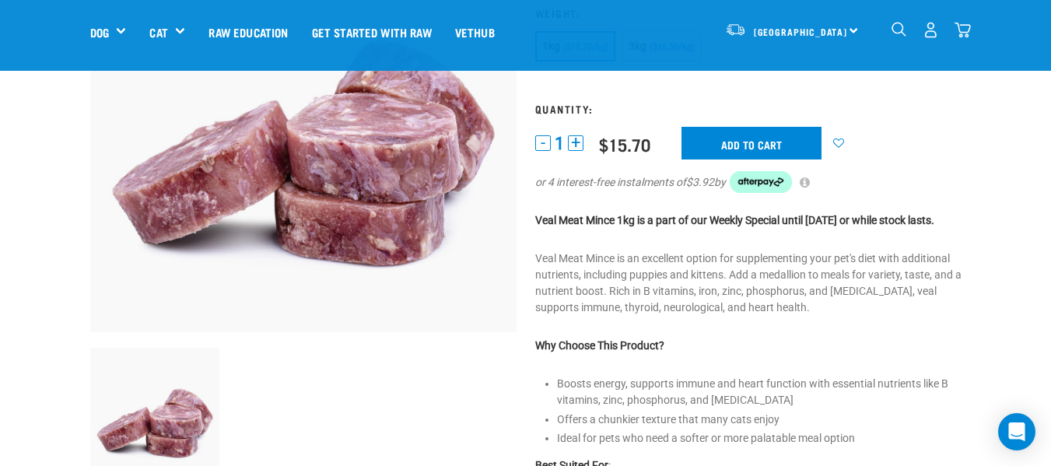
click at [574, 146] on button "+" at bounding box center [576, 143] width 16 height 16
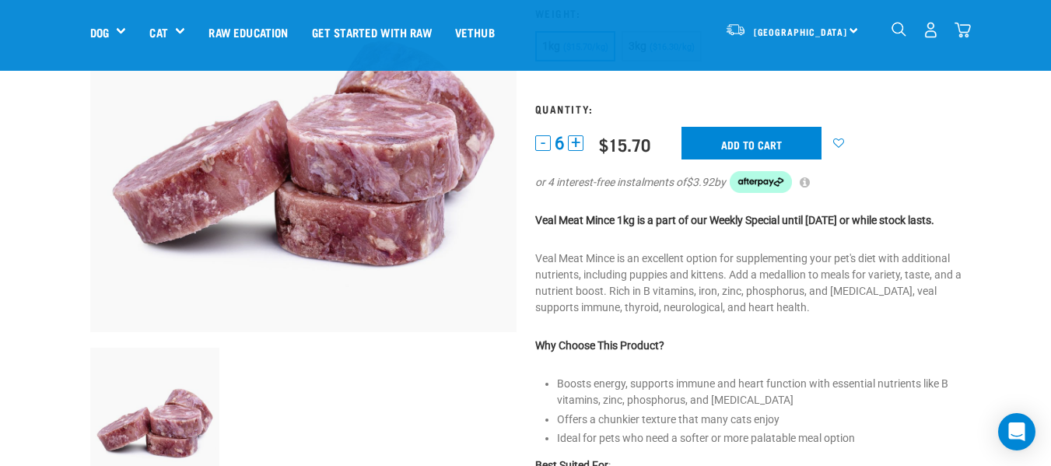
click at [574, 146] on button "+" at bounding box center [576, 143] width 16 height 16
click at [530, 141] on div "Veal Meat Mince ☆ ☆ ☆ ☆ ☆ See Reviews" at bounding box center [748, 322] width 445 height 875
click at [537, 140] on button "-" at bounding box center [543, 143] width 16 height 16
click at [759, 140] on input "Add to cart" at bounding box center [751, 143] width 140 height 33
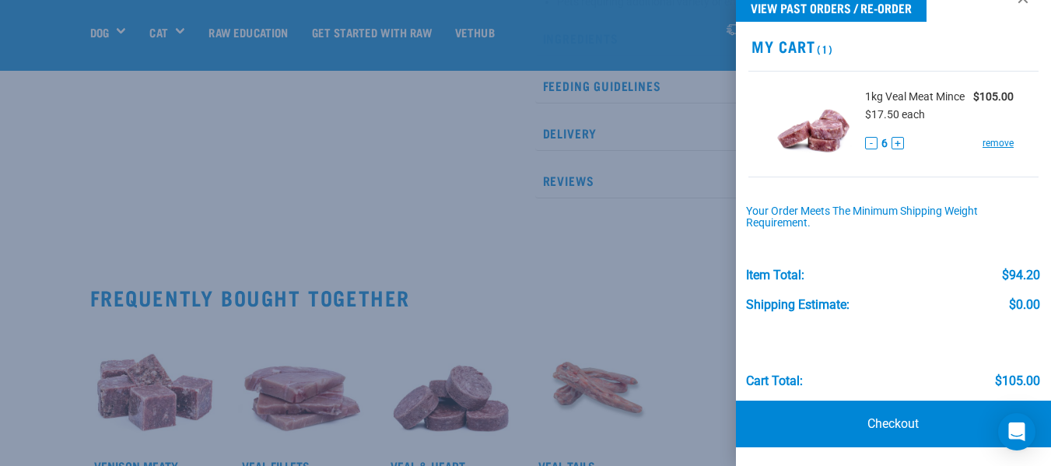
scroll to position [755, 0]
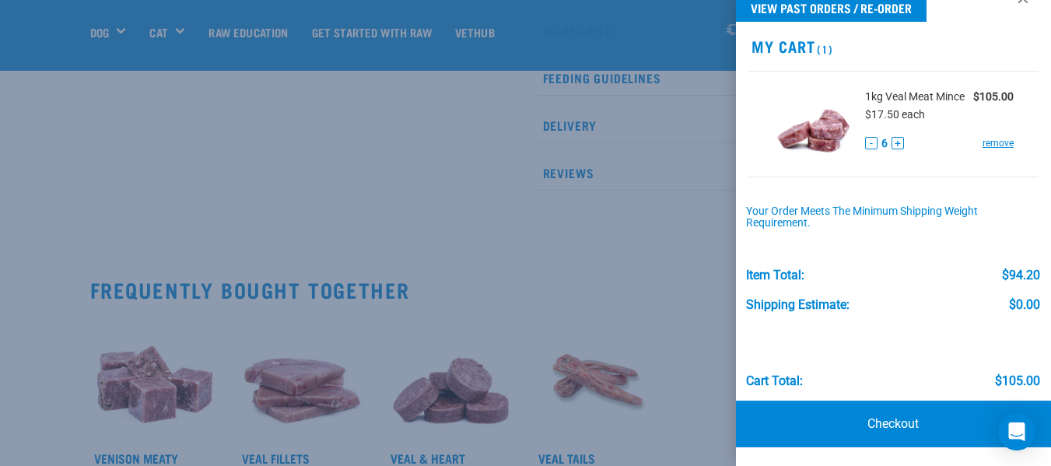
click at [1018, 453] on p at bounding box center [893, 456] width 315 height 19
click at [1018, 439] on icon "Open Intercom Messenger" at bounding box center [1016, 432] width 20 height 20
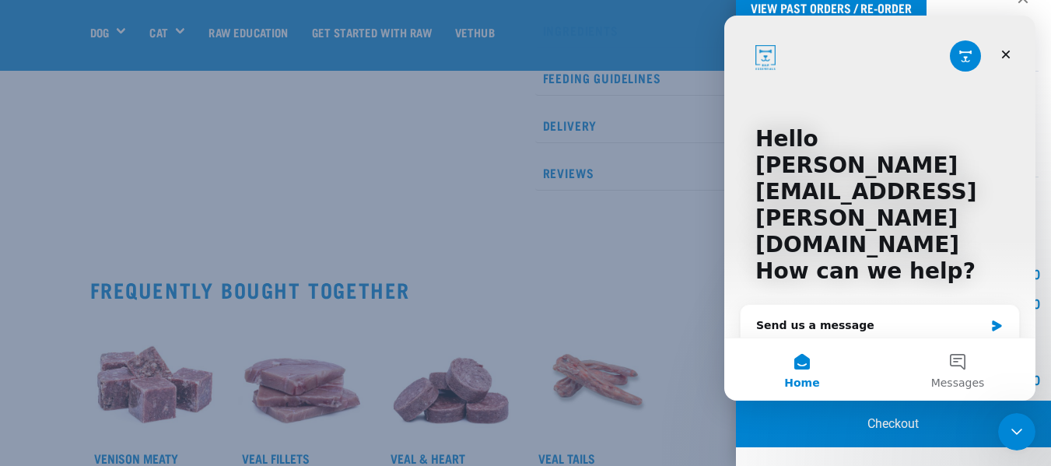
scroll to position [0, 0]
click at [992, 320] on icon "Intercom messenger" at bounding box center [996, 325] width 9 height 11
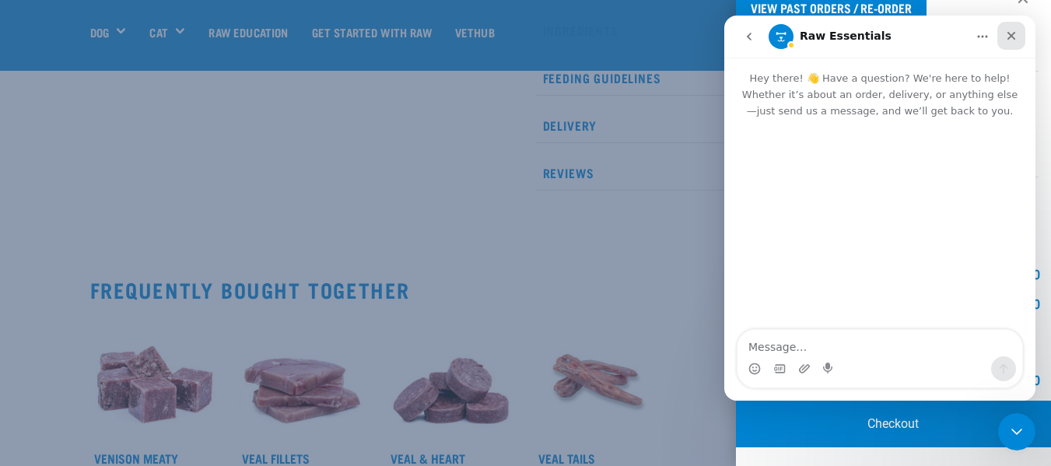
click at [1016, 36] on icon "Close" at bounding box center [1011, 36] width 12 height 12
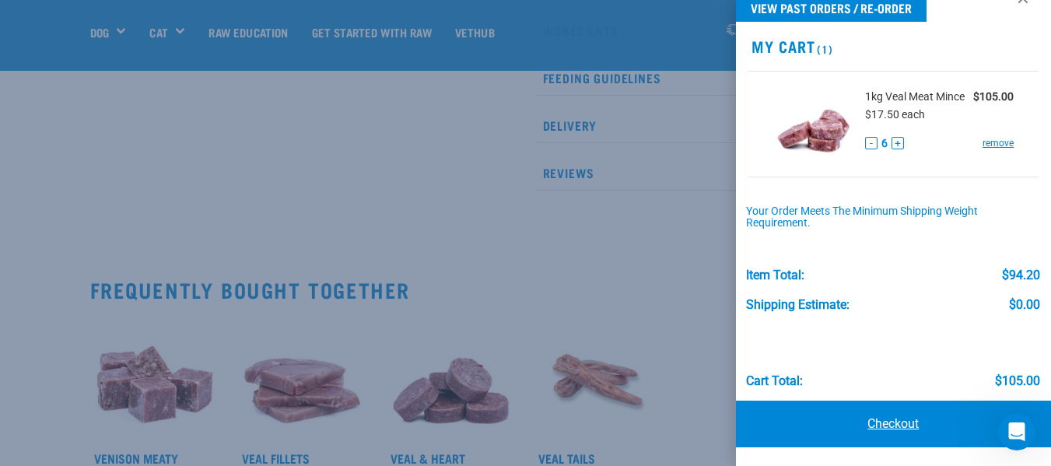
click at [901, 418] on link "Checkout" at bounding box center [893, 424] width 315 height 47
click at [899, 420] on link "Checkout" at bounding box center [893, 424] width 315 height 47
click at [866, 413] on link "Checkout" at bounding box center [893, 424] width 315 height 47
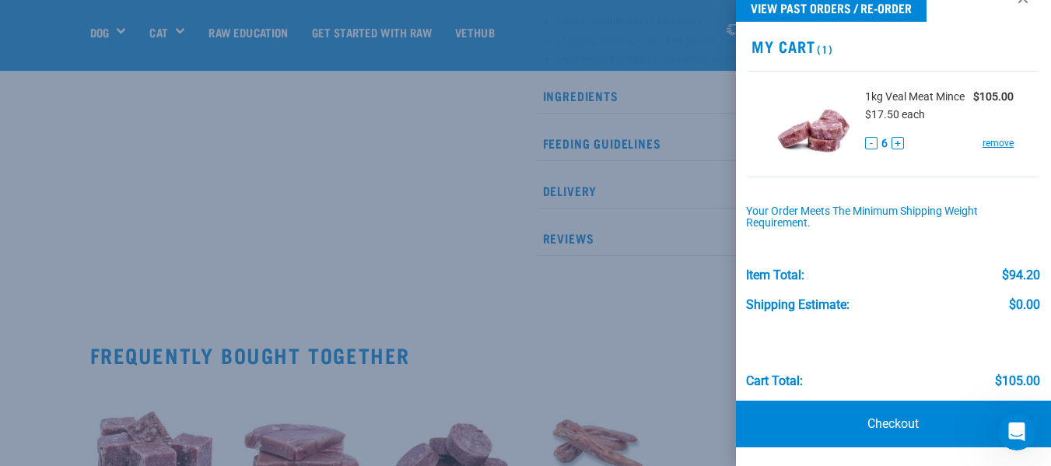
scroll to position [705, 0]
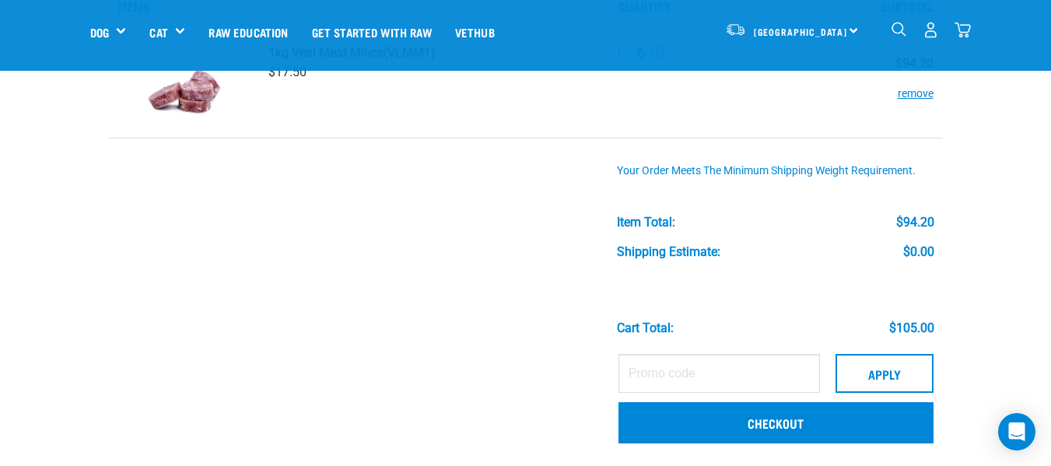
scroll to position [107, 0]
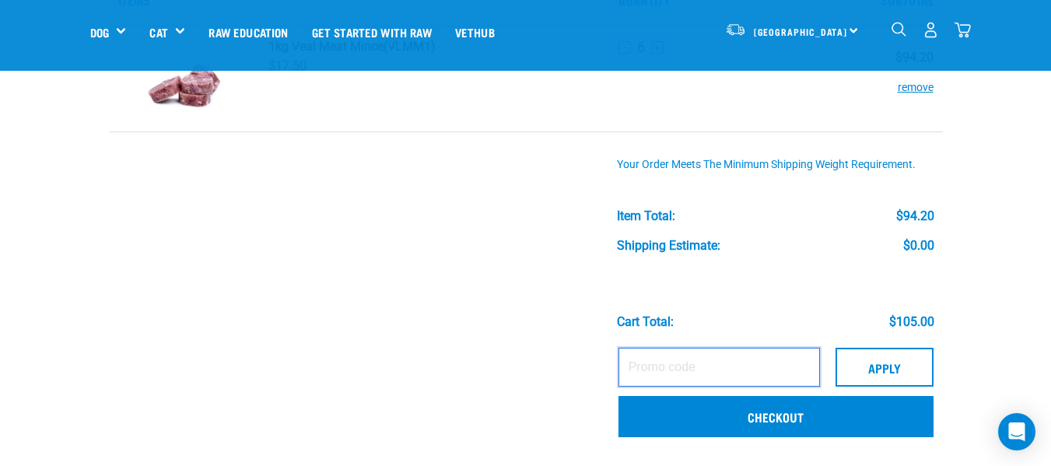
click at [630, 366] on input "text" at bounding box center [718, 367] width 201 height 39
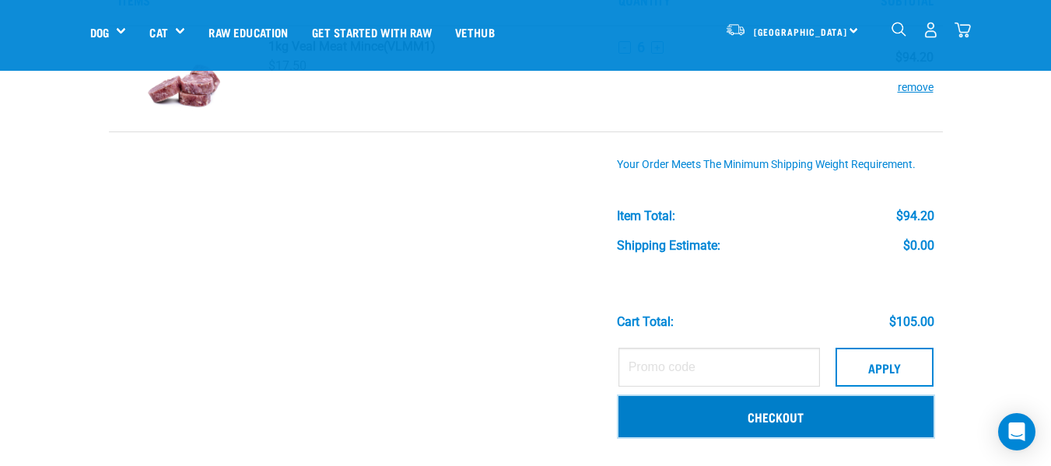
click at [765, 412] on link "Checkout" at bounding box center [775, 416] width 315 height 40
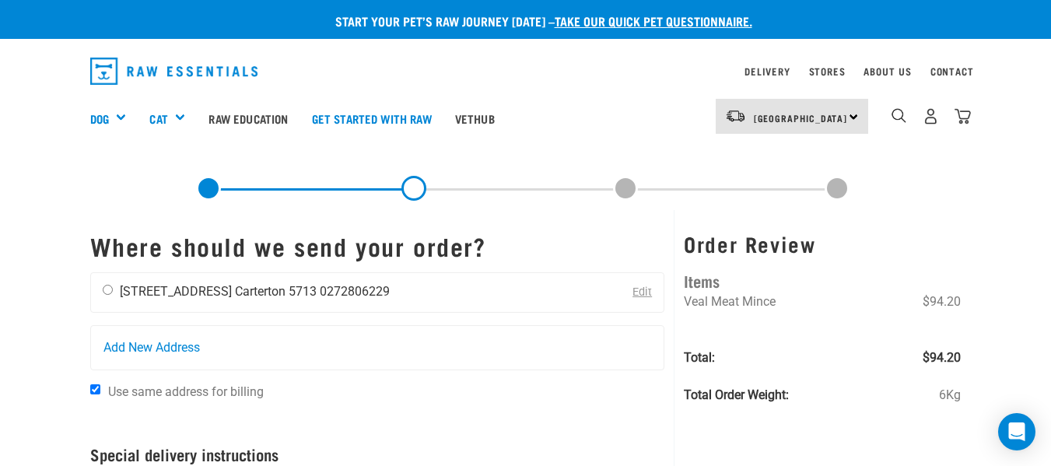
click at [114, 294] on div "[PERSON_NAME] [STREET_ADDRESS] [GEOGRAPHIC_DATA] 5713 0272806229" at bounding box center [246, 292] width 310 height 39
click at [112, 292] on input "radio" at bounding box center [108, 290] width 10 height 10
radio input "true"
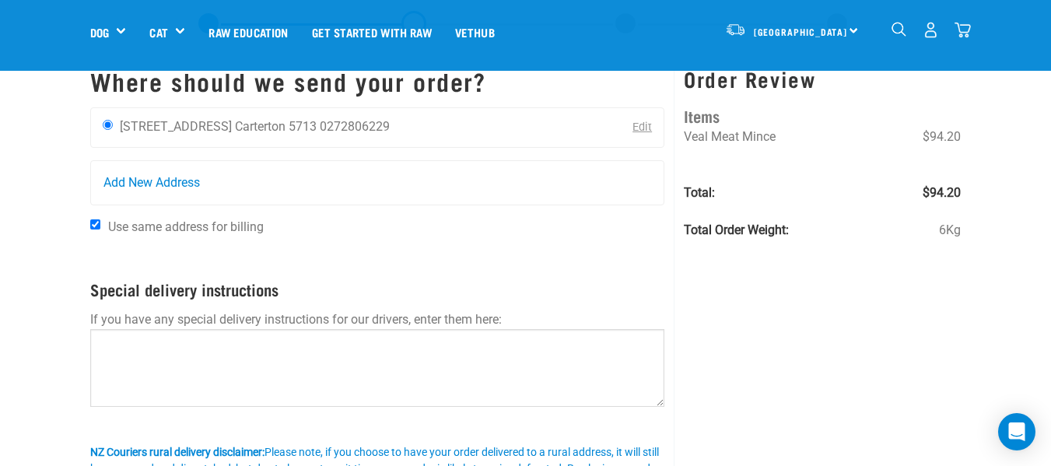
scroll to position [52, 0]
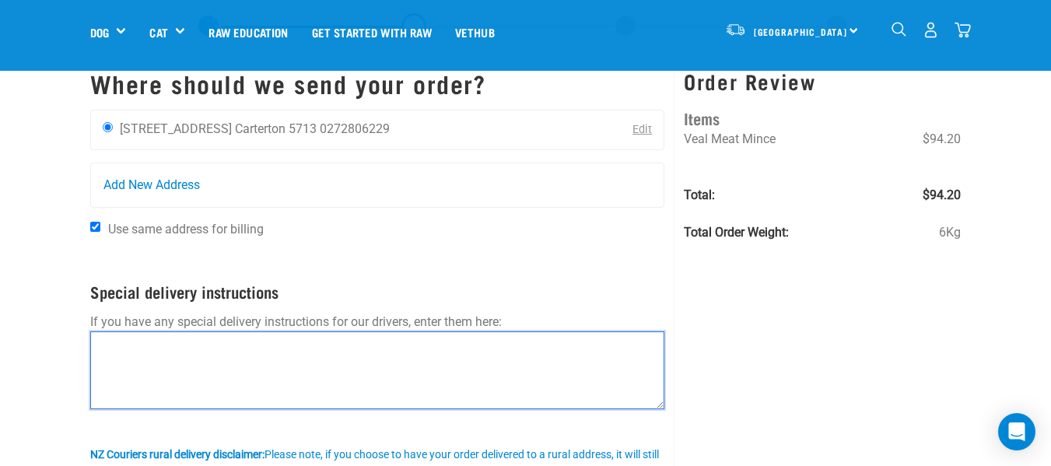
click at [142, 342] on textarea at bounding box center [377, 370] width 575 height 78
type textarea "p"
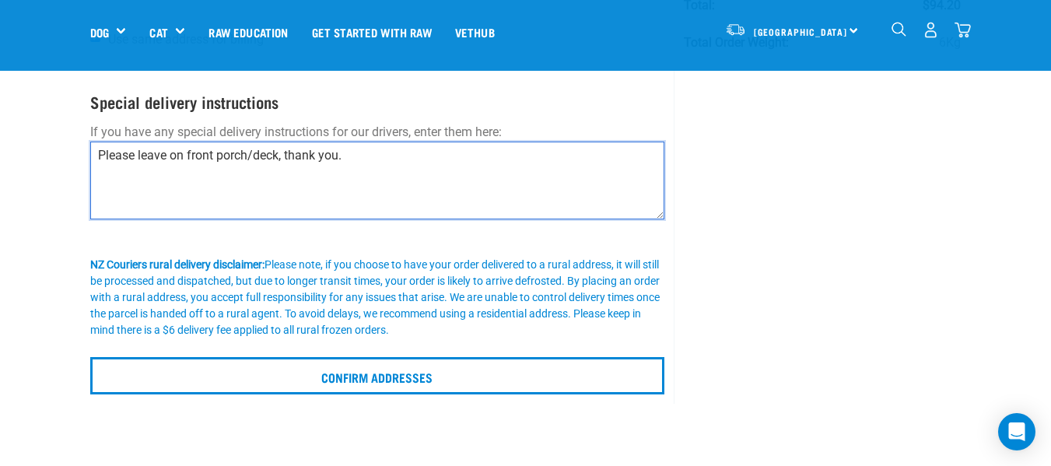
scroll to position [229, 0]
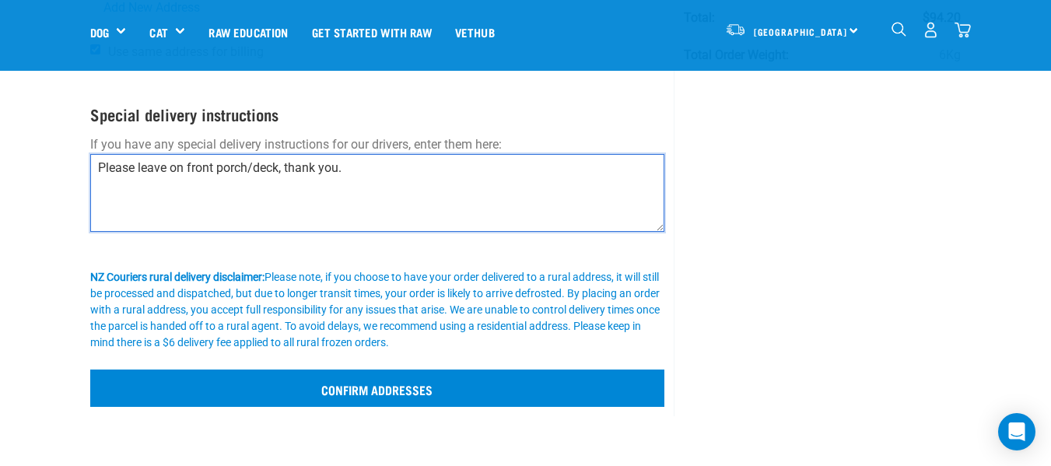
type textarea "Please leave on front porch/deck, thank you."
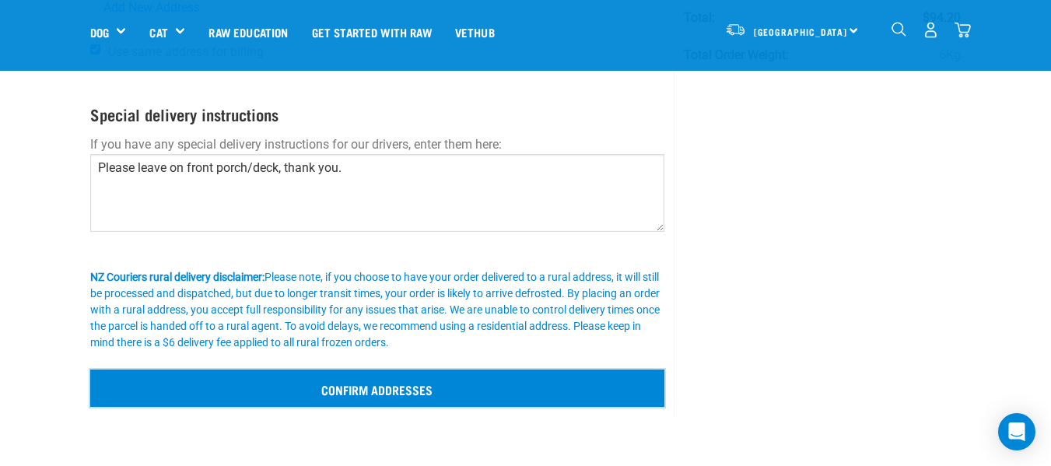
click at [388, 383] on input "Confirm addresses" at bounding box center [377, 387] width 575 height 37
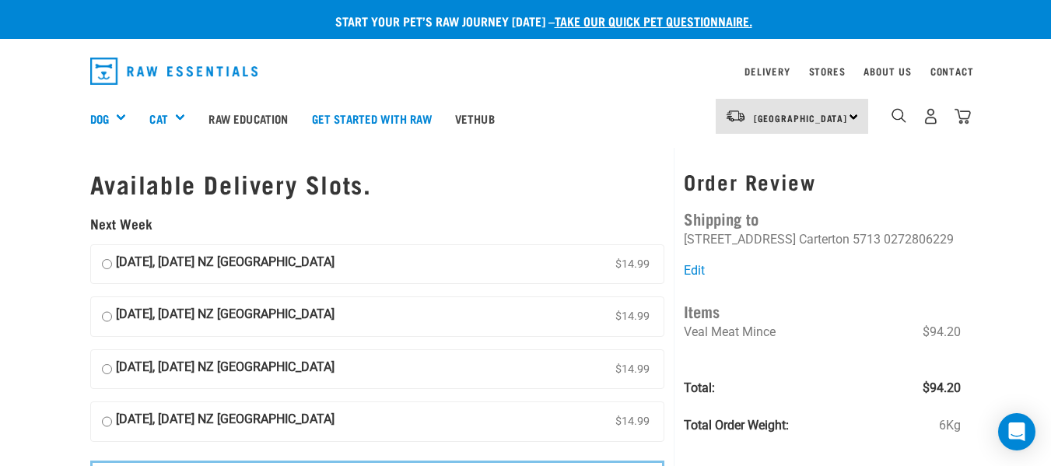
click at [104, 317] on input "[DATE], [DATE] NZ [GEOGRAPHIC_DATA] $14.99" at bounding box center [107, 316] width 10 height 23
radio input "true"
click at [105, 268] on input "[DATE], [DATE] NZ [GEOGRAPHIC_DATA] $14.99" at bounding box center [107, 264] width 10 height 23
radio input "true"
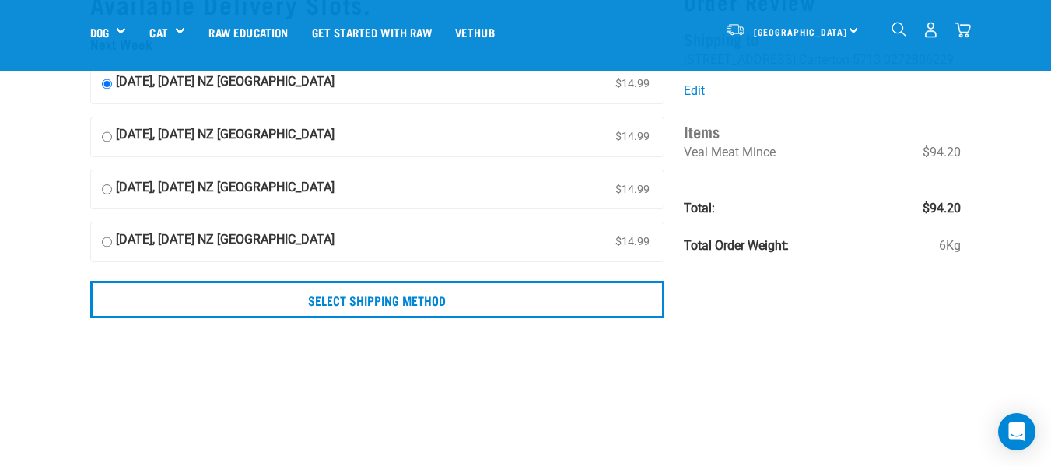
scroll to position [72, 0]
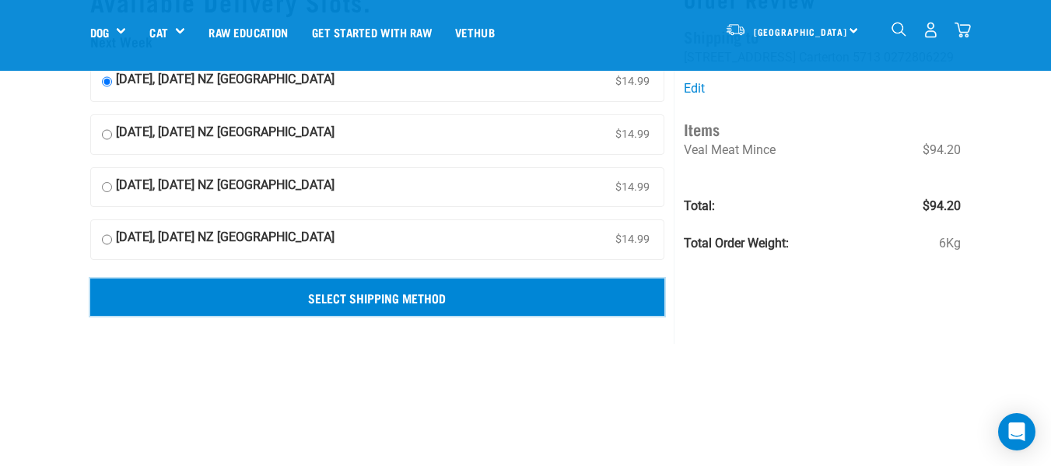
click at [360, 293] on input "Select Shipping Method" at bounding box center [377, 296] width 575 height 37
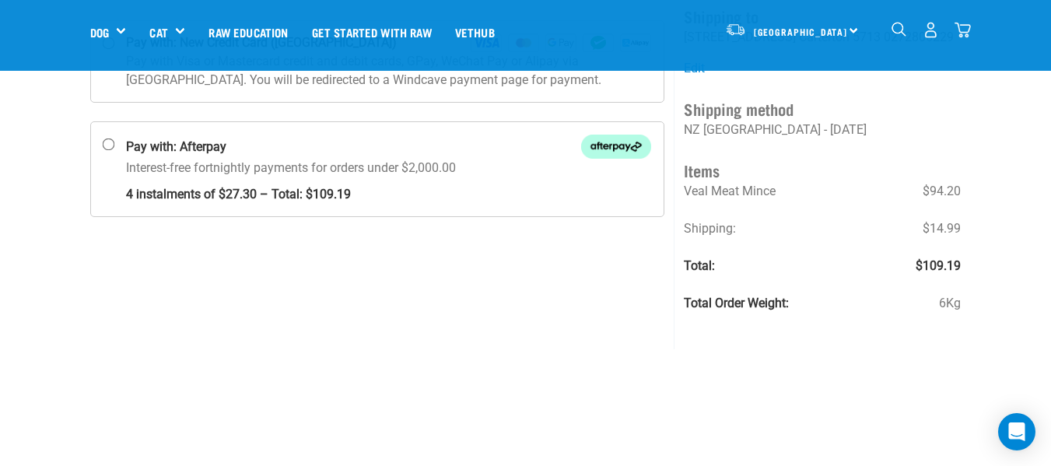
scroll to position [156, 0]
click at [114, 143] on input "Pay with: Afterpay Interest-free fortnightly payments for orders under $2,000.00" at bounding box center [108, 143] width 12 height 12
radio input "true"
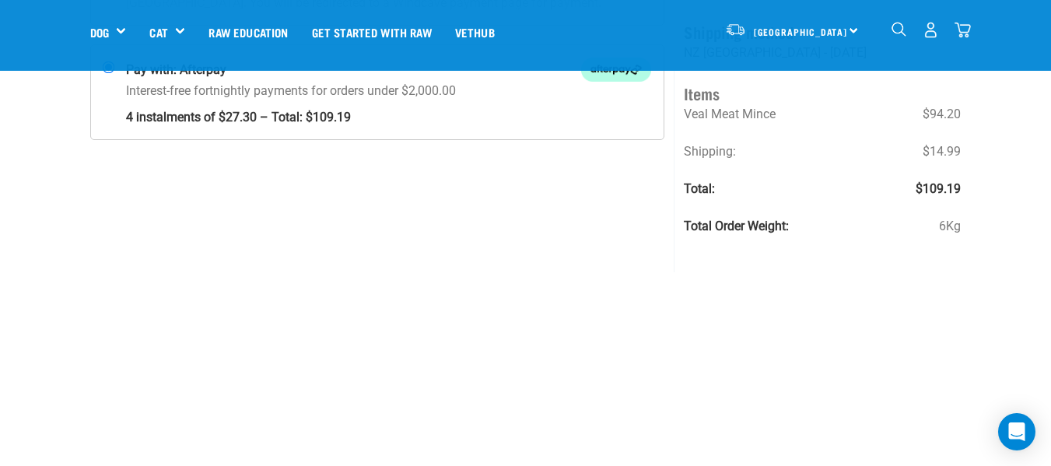
scroll to position [275, 0]
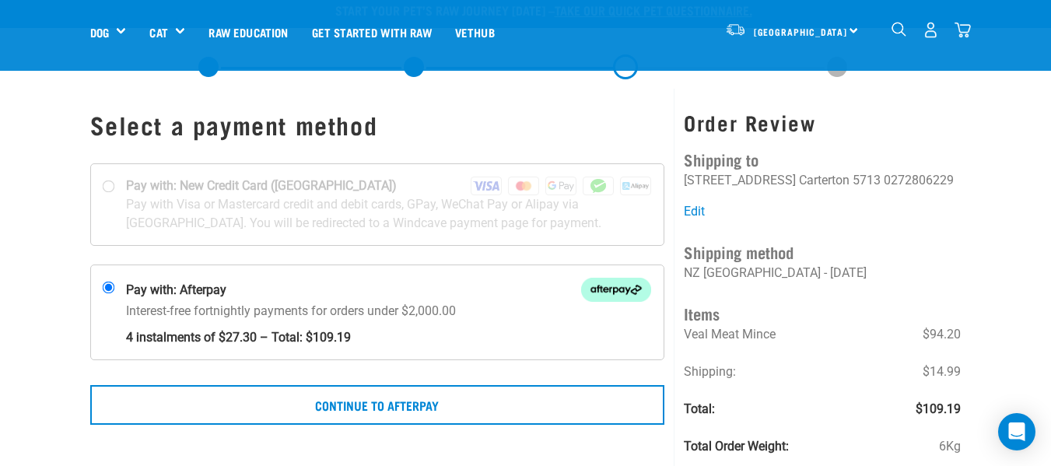
scroll to position [141, 0]
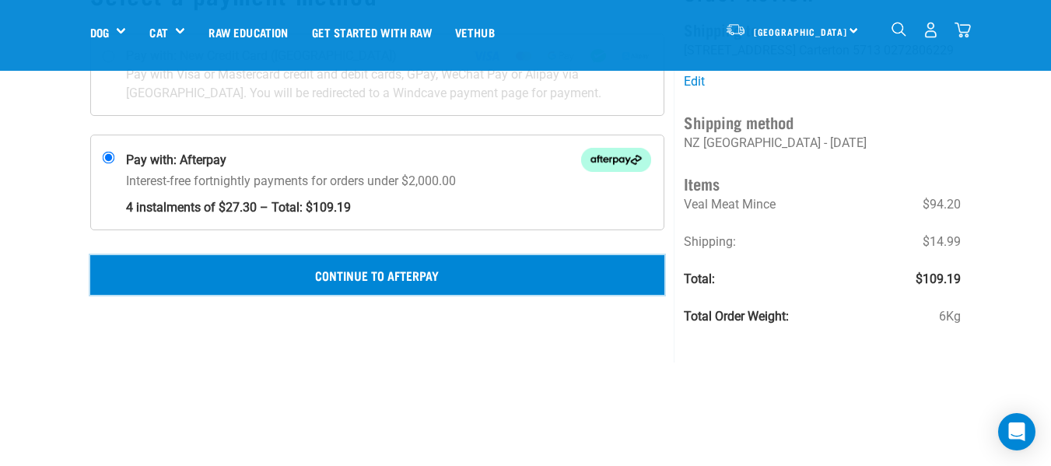
click at [362, 270] on button "Continue to Afterpay" at bounding box center [377, 274] width 575 height 39
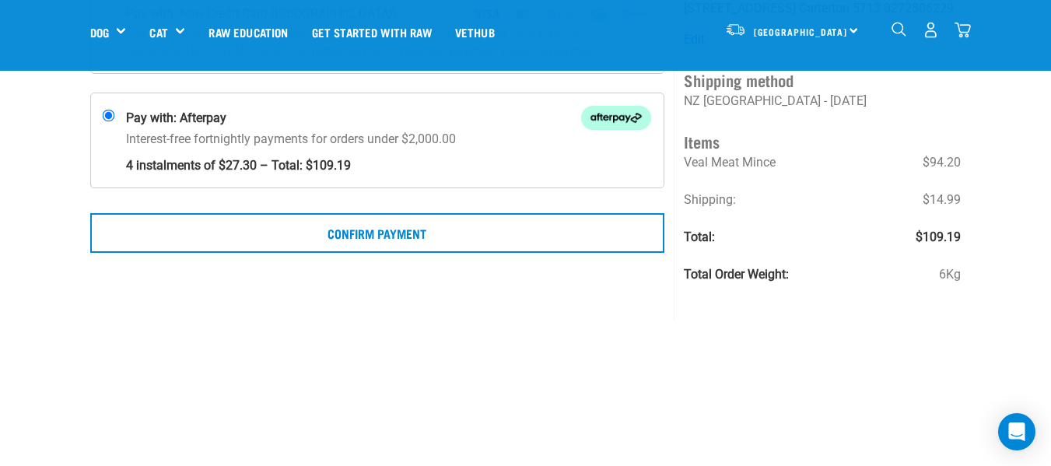
scroll to position [208, 0]
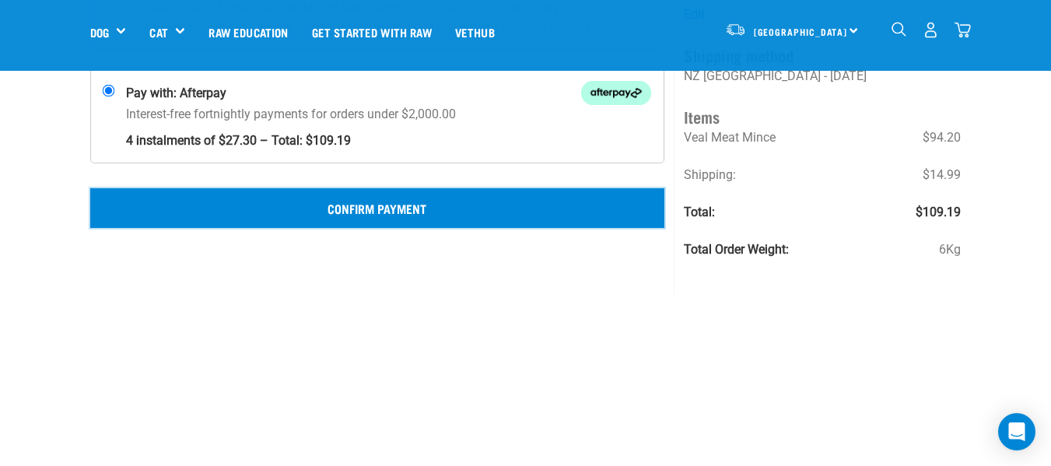
click at [355, 207] on button "Confirm Payment" at bounding box center [377, 207] width 575 height 39
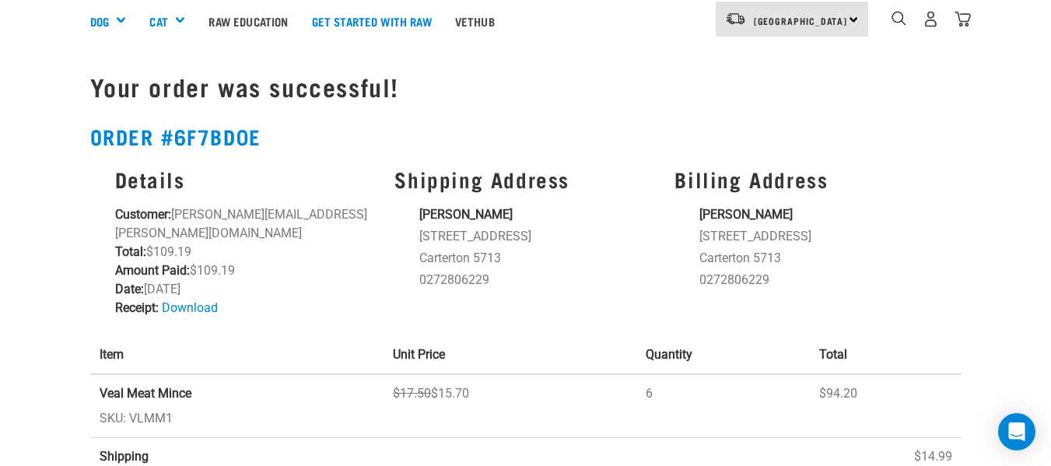
scroll to position [208, 0]
